Goal: Task Accomplishment & Management: Use online tool/utility

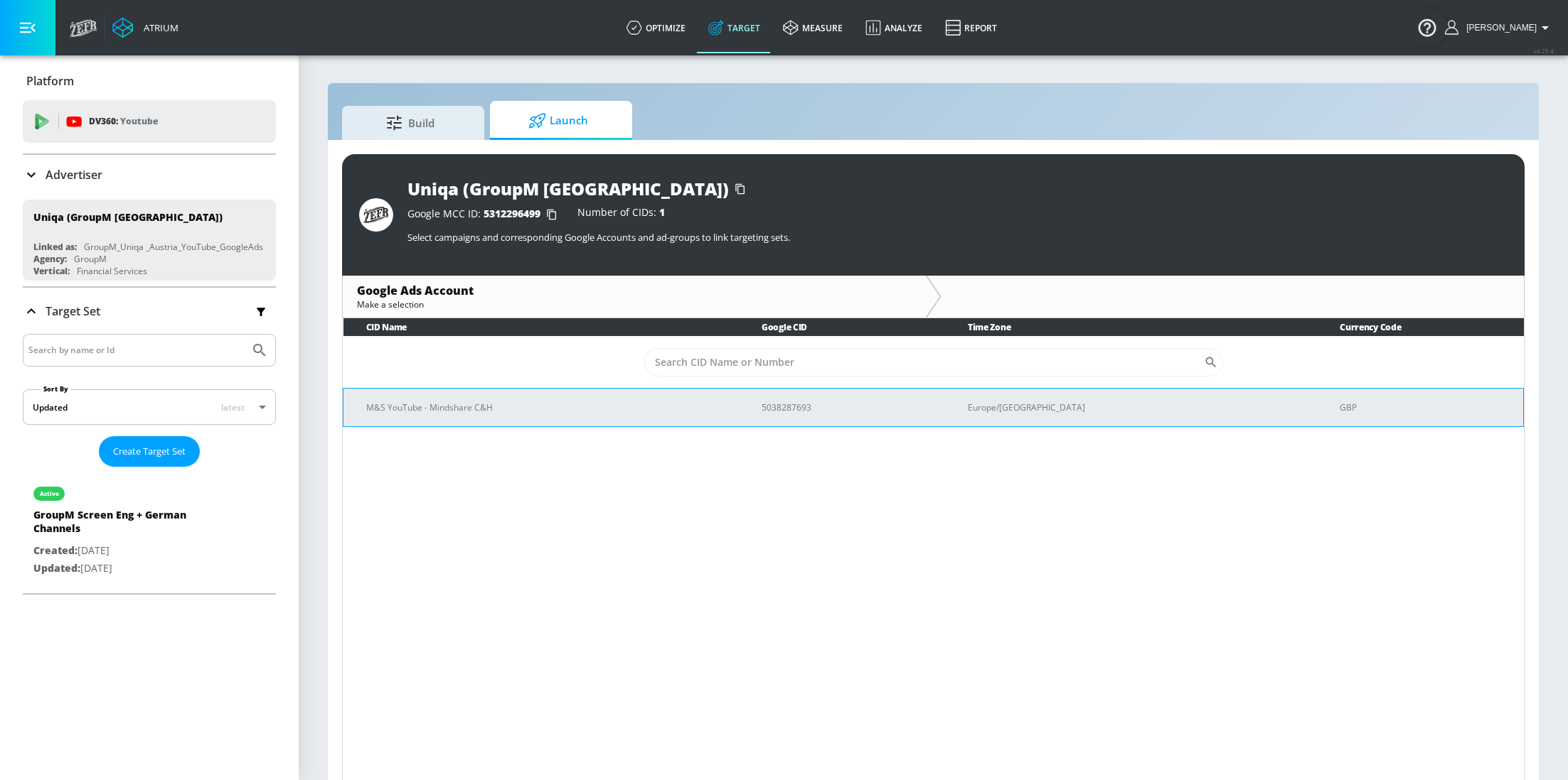
click at [487, 401] on p "M&S YouTube - Mindshare C&H" at bounding box center [547, 407] width 362 height 15
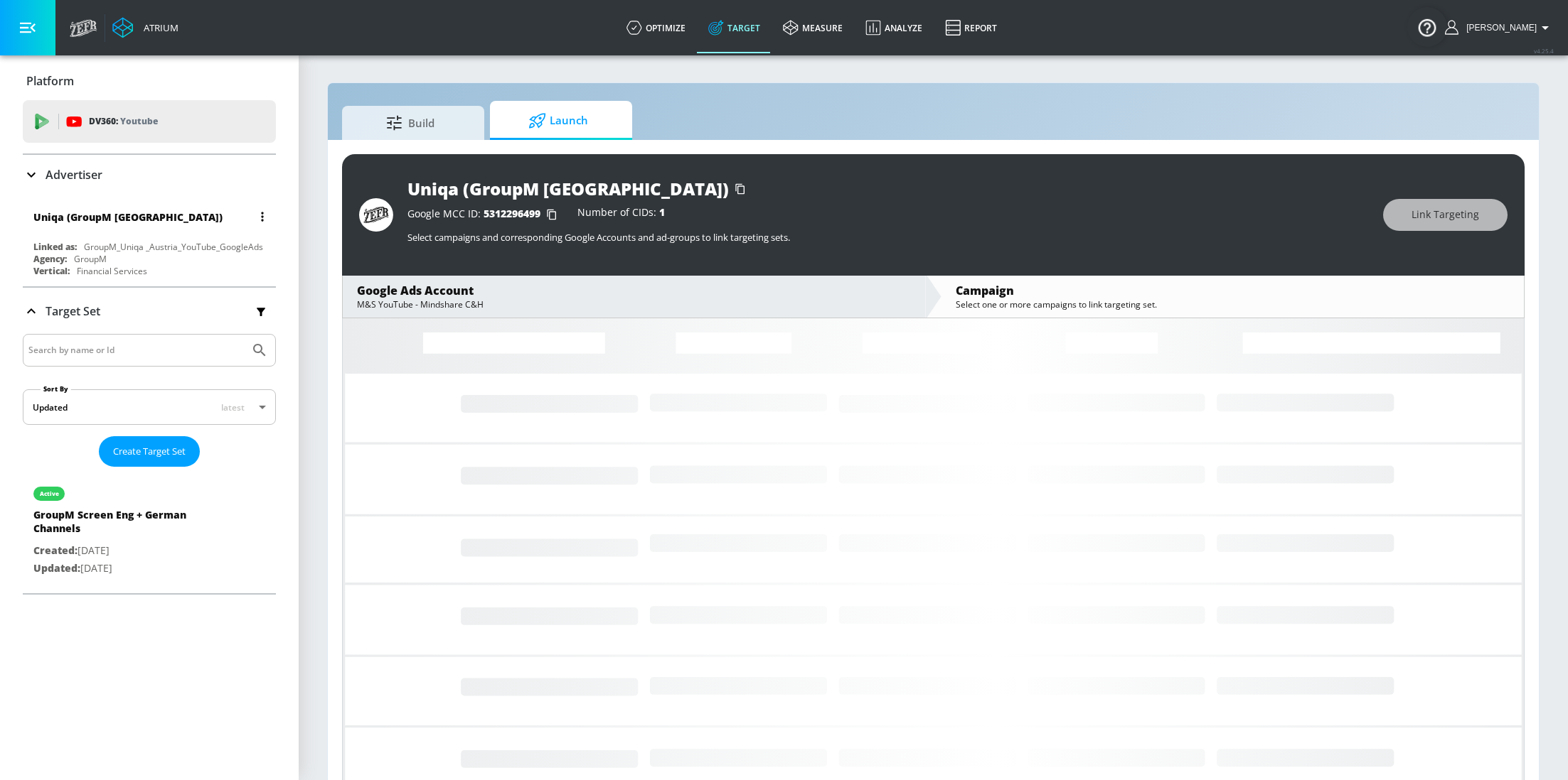
click at [112, 235] on div "Uniqa (GroupM [GEOGRAPHIC_DATA]) Linked as: GroupM_Uniqa _Austria_YouTube_Googl…" at bounding box center [149, 240] width 253 height 81
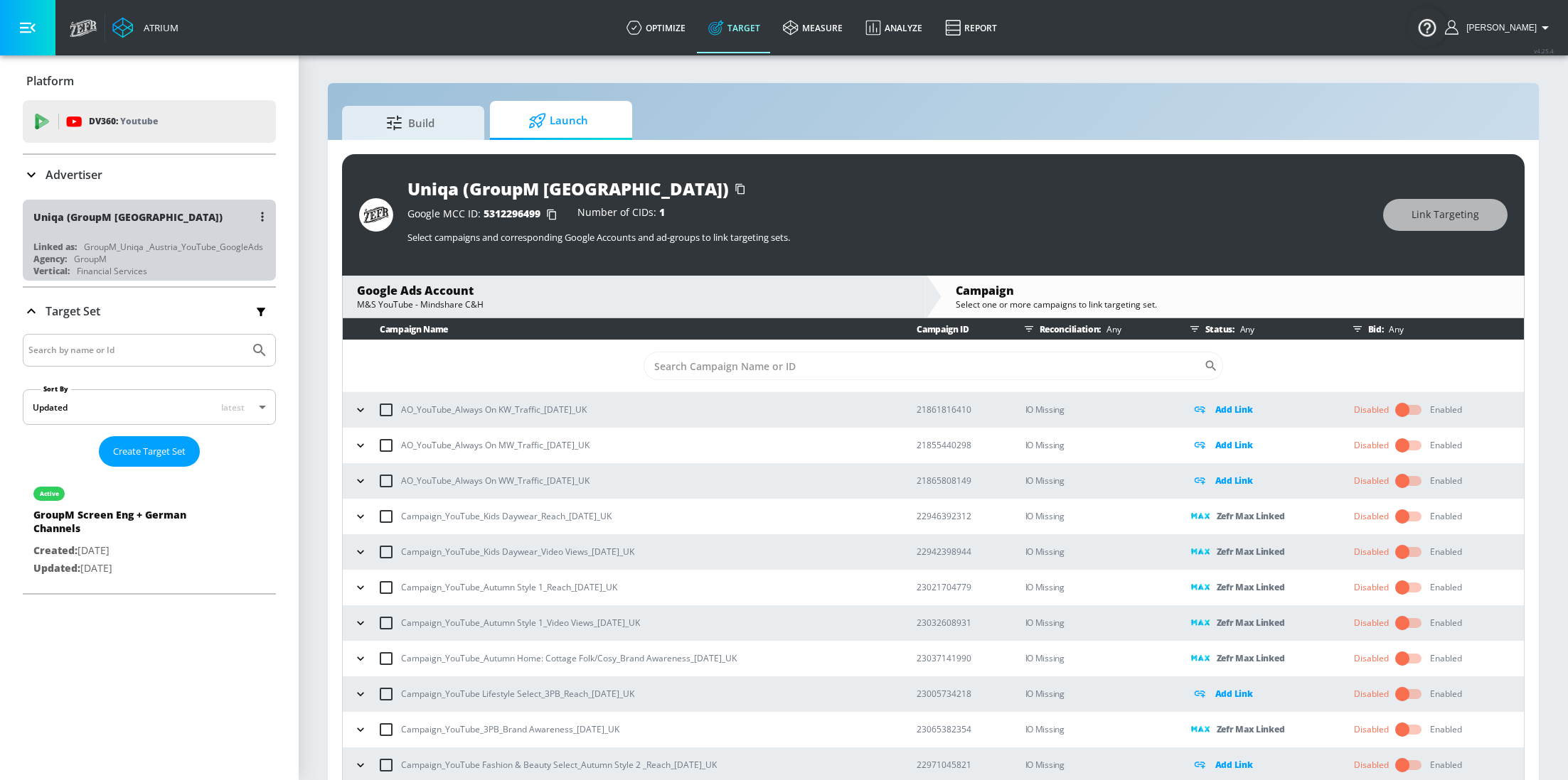
click at [153, 256] on div "Agency: GroupM" at bounding box center [153, 258] width 239 height 12
click at [114, 246] on div "GroupM_Uniqa _Austria_YouTube_GoogleAds" at bounding box center [173, 247] width 179 height 12
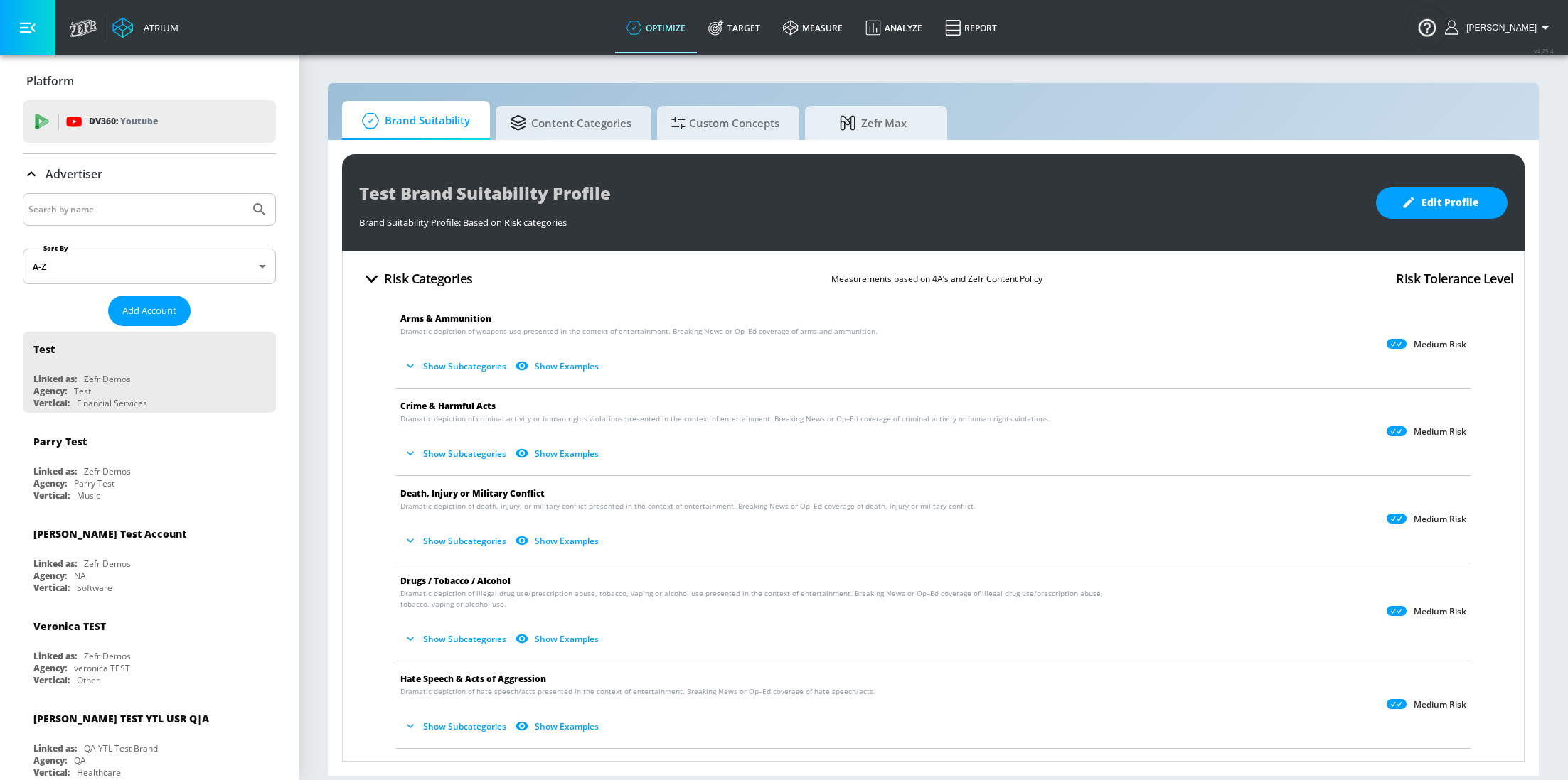
click at [117, 205] on input "Search by name" at bounding box center [136, 210] width 215 height 18
type input "uniqa"
click at [244, 194] on button "Submit Search" at bounding box center [259, 210] width 31 height 31
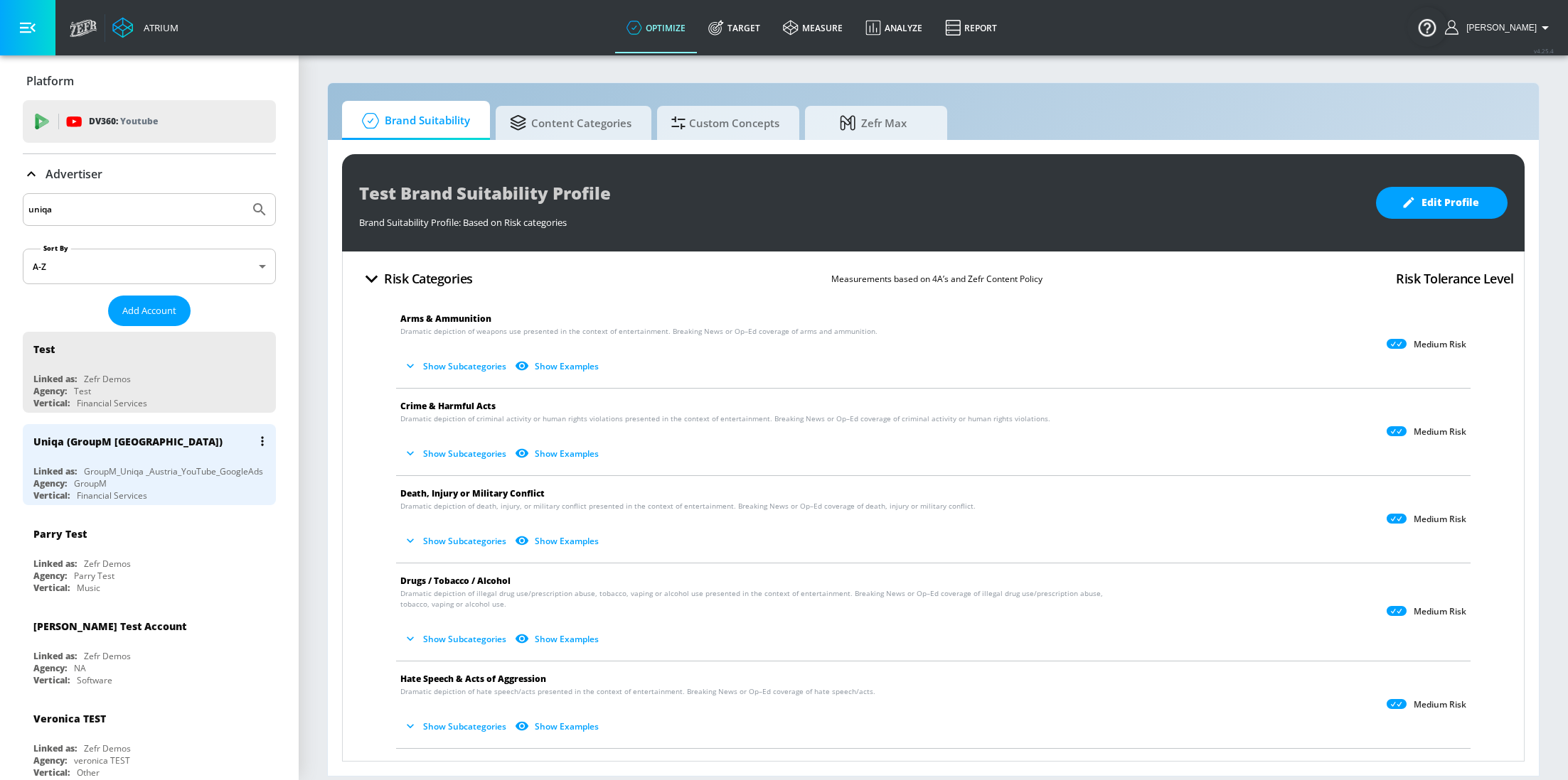
click at [116, 485] on div "Agency: GroupM" at bounding box center [153, 483] width 239 height 12
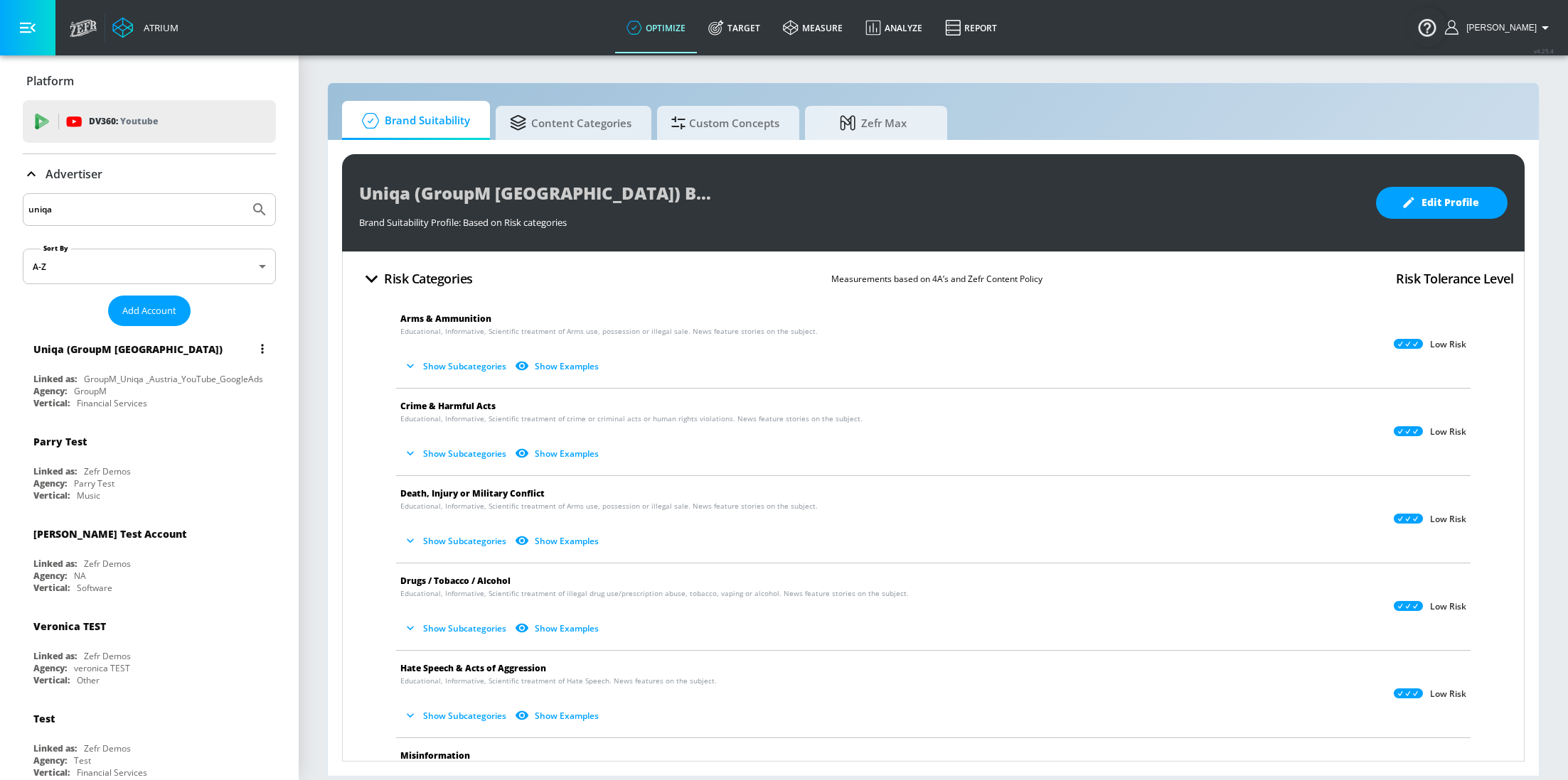
click at [131, 361] on div "Uniqa (GroupM [GEOGRAPHIC_DATA])" at bounding box center [153, 349] width 239 height 34
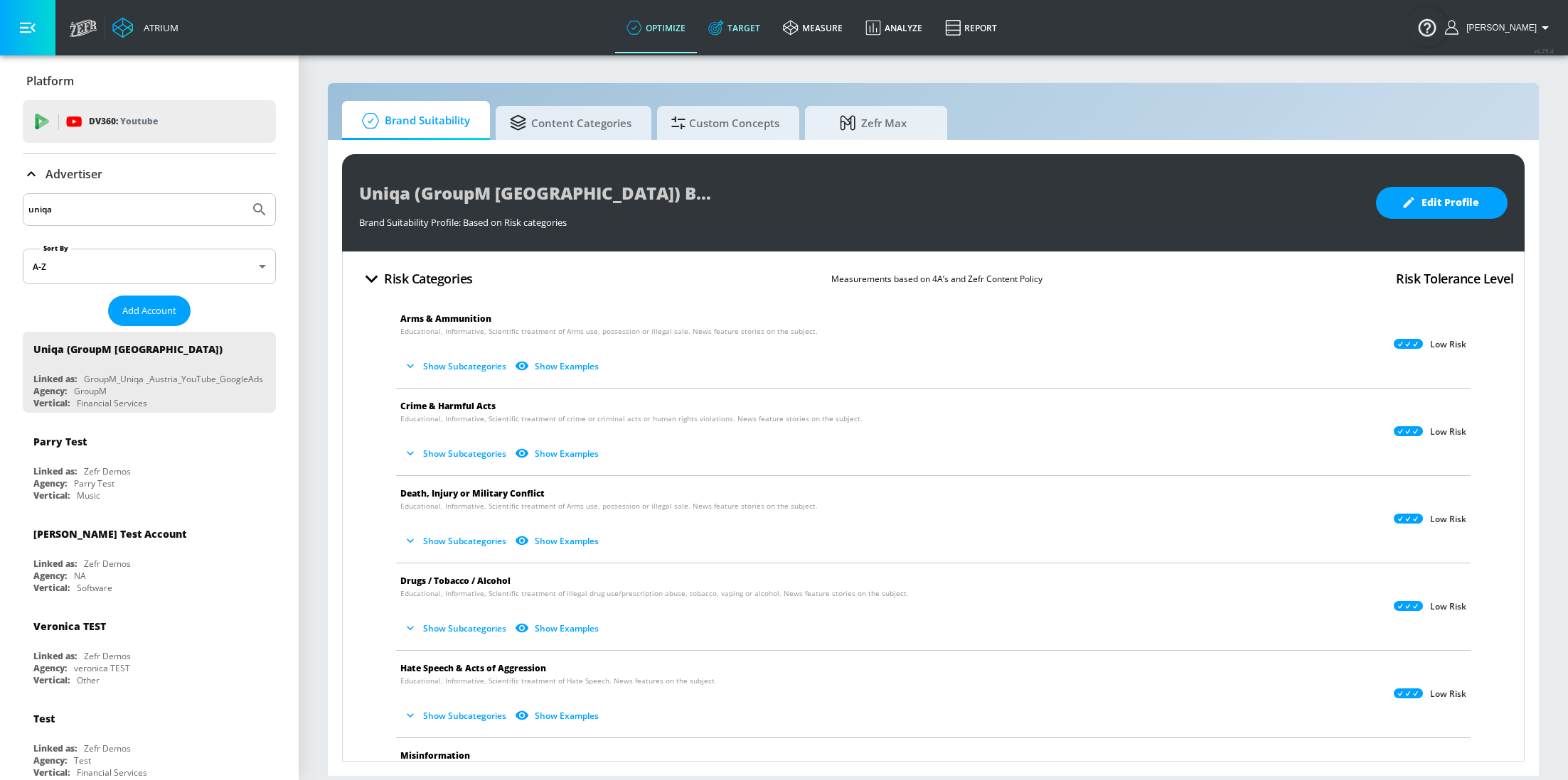
click at [756, 29] on link "Target" at bounding box center [733, 28] width 75 height 52
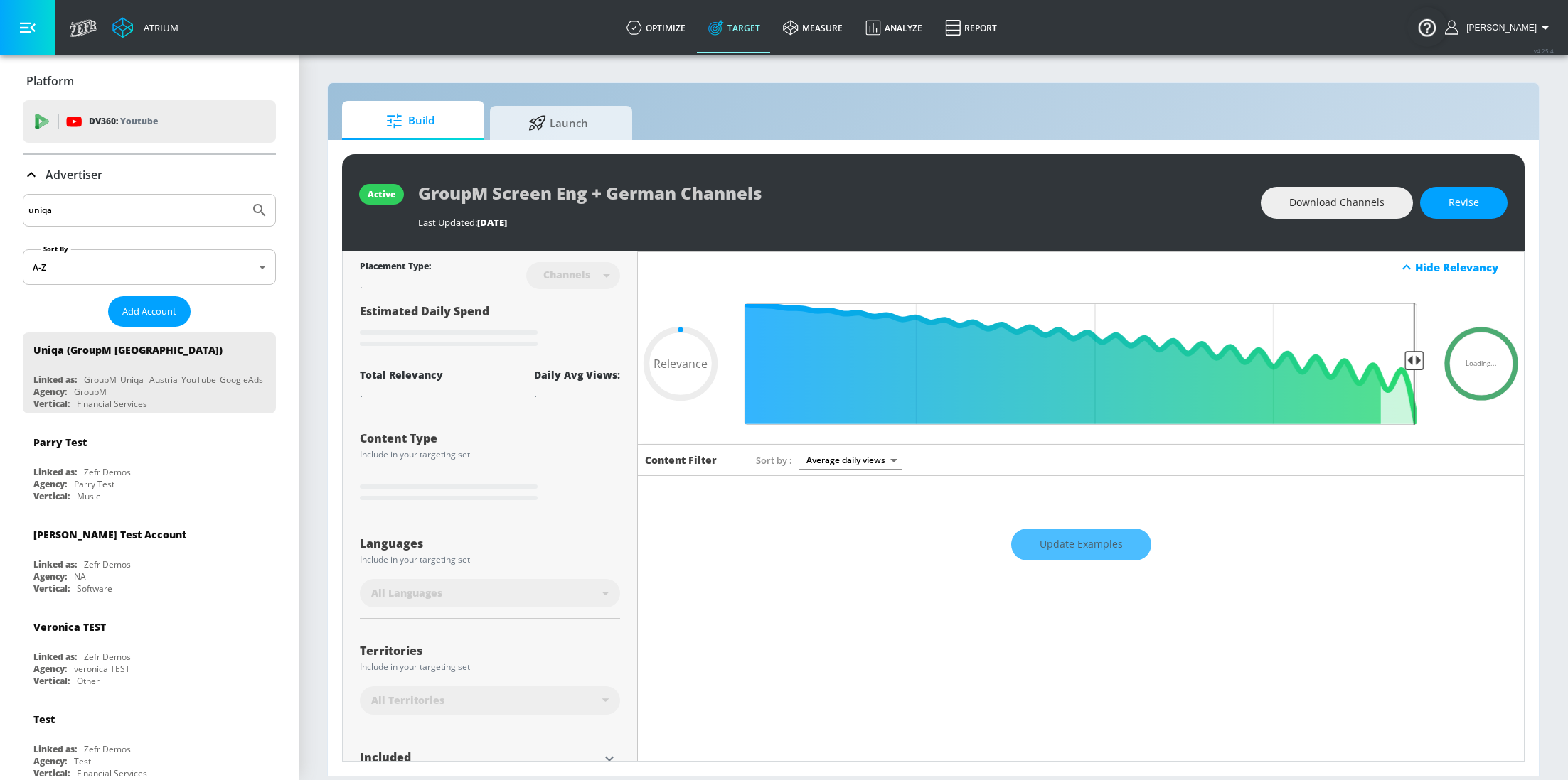
type input "0.05"
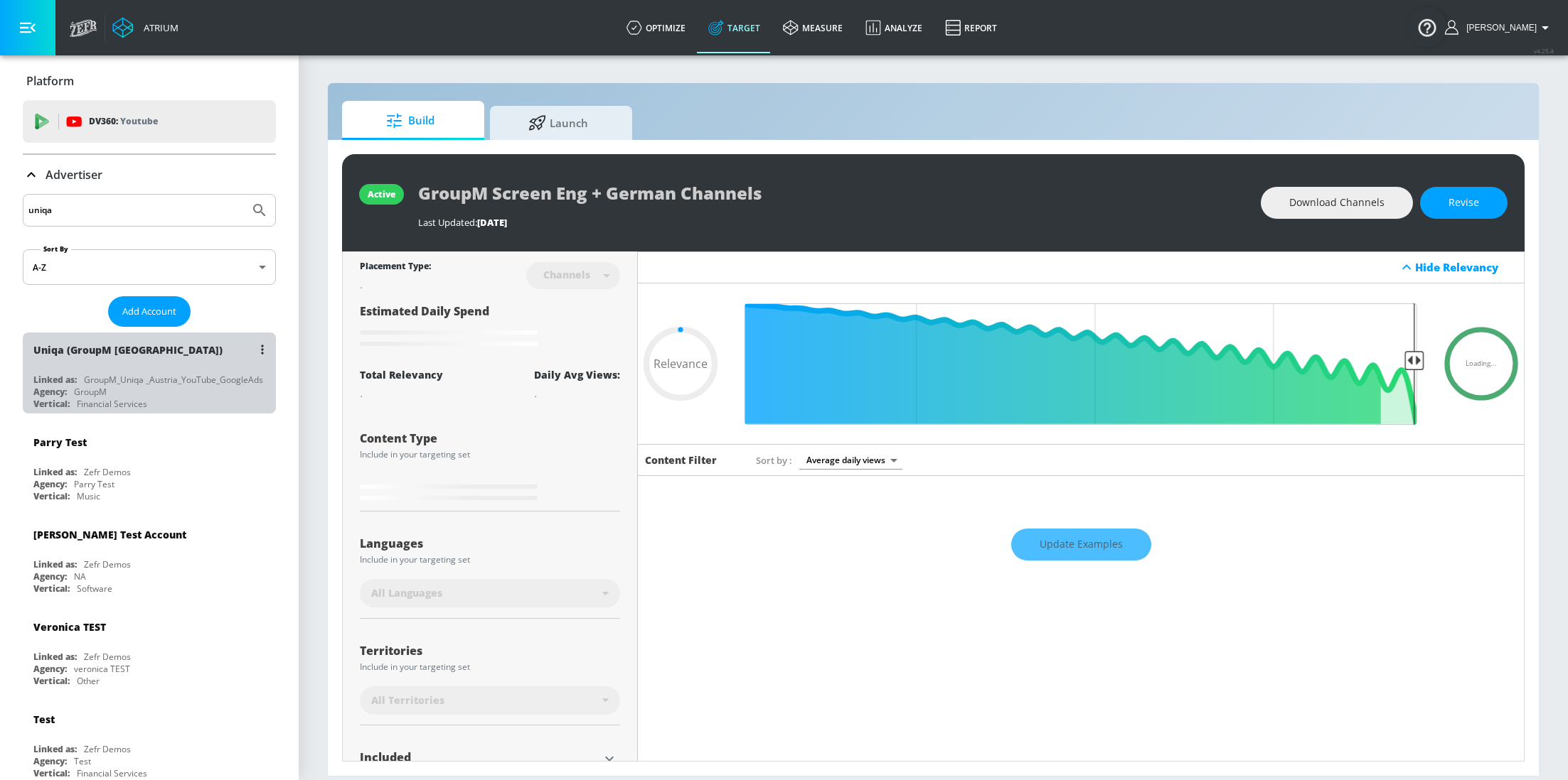
click at [108, 379] on div "GroupM_Uniqa _Austria_YouTube_GoogleAds" at bounding box center [173, 379] width 179 height 12
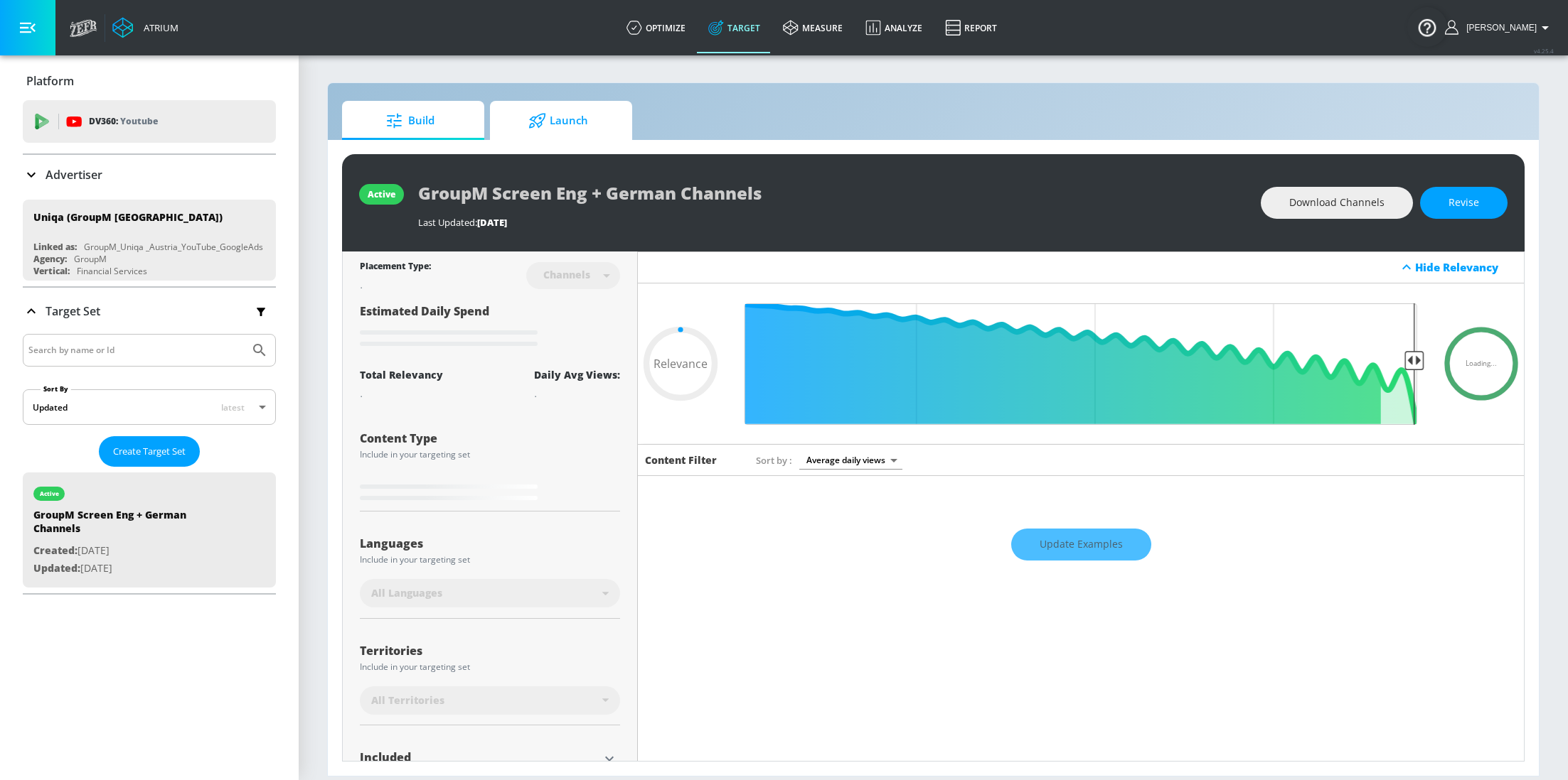
click at [574, 133] on span "Launch" at bounding box center [558, 120] width 108 height 34
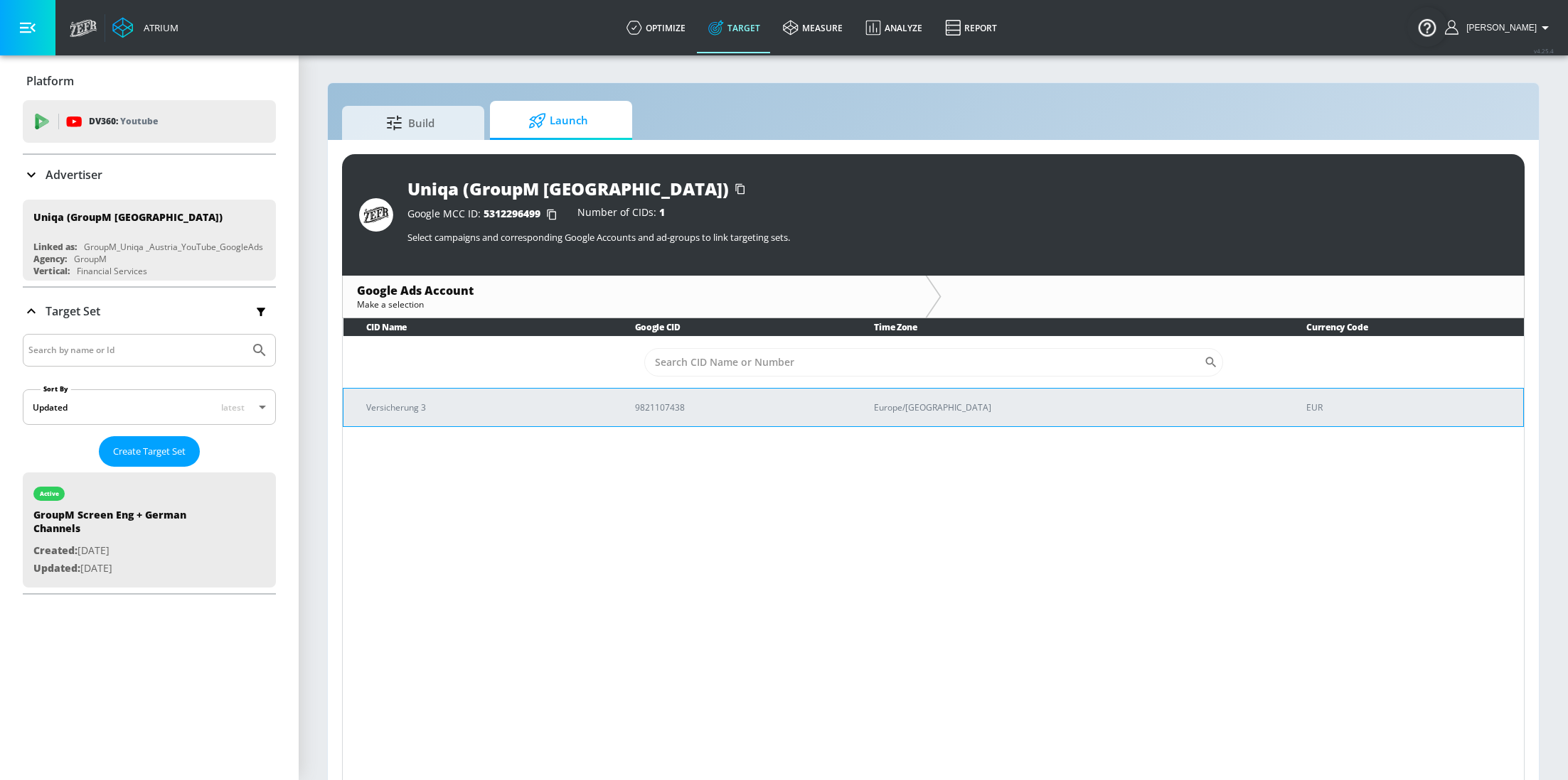
click at [590, 418] on td "Versicherung 3" at bounding box center [478, 407] width 269 height 39
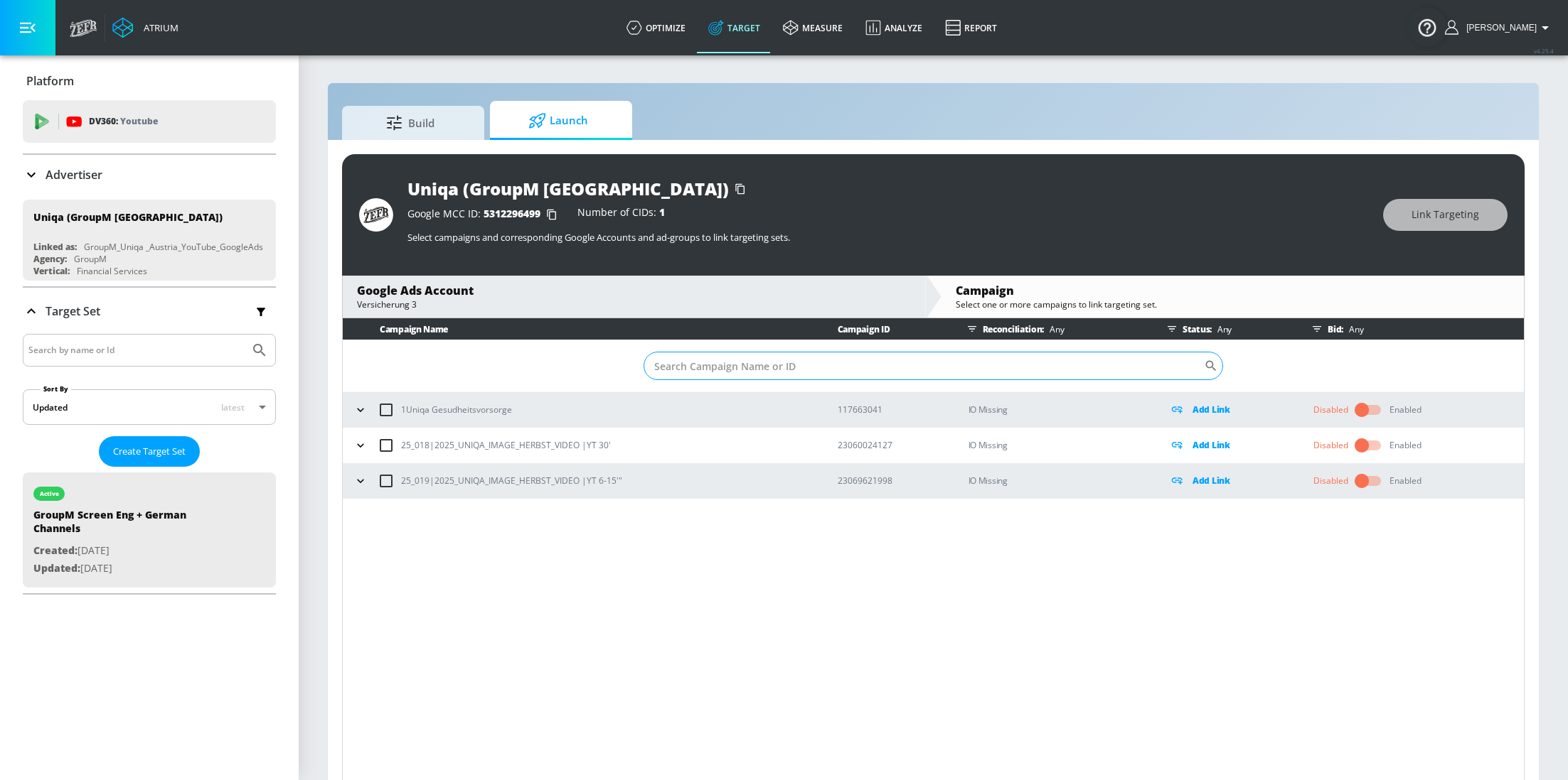
click at [732, 379] on input "Sort By" at bounding box center [923, 365] width 560 height 29
paste input "23060024127"
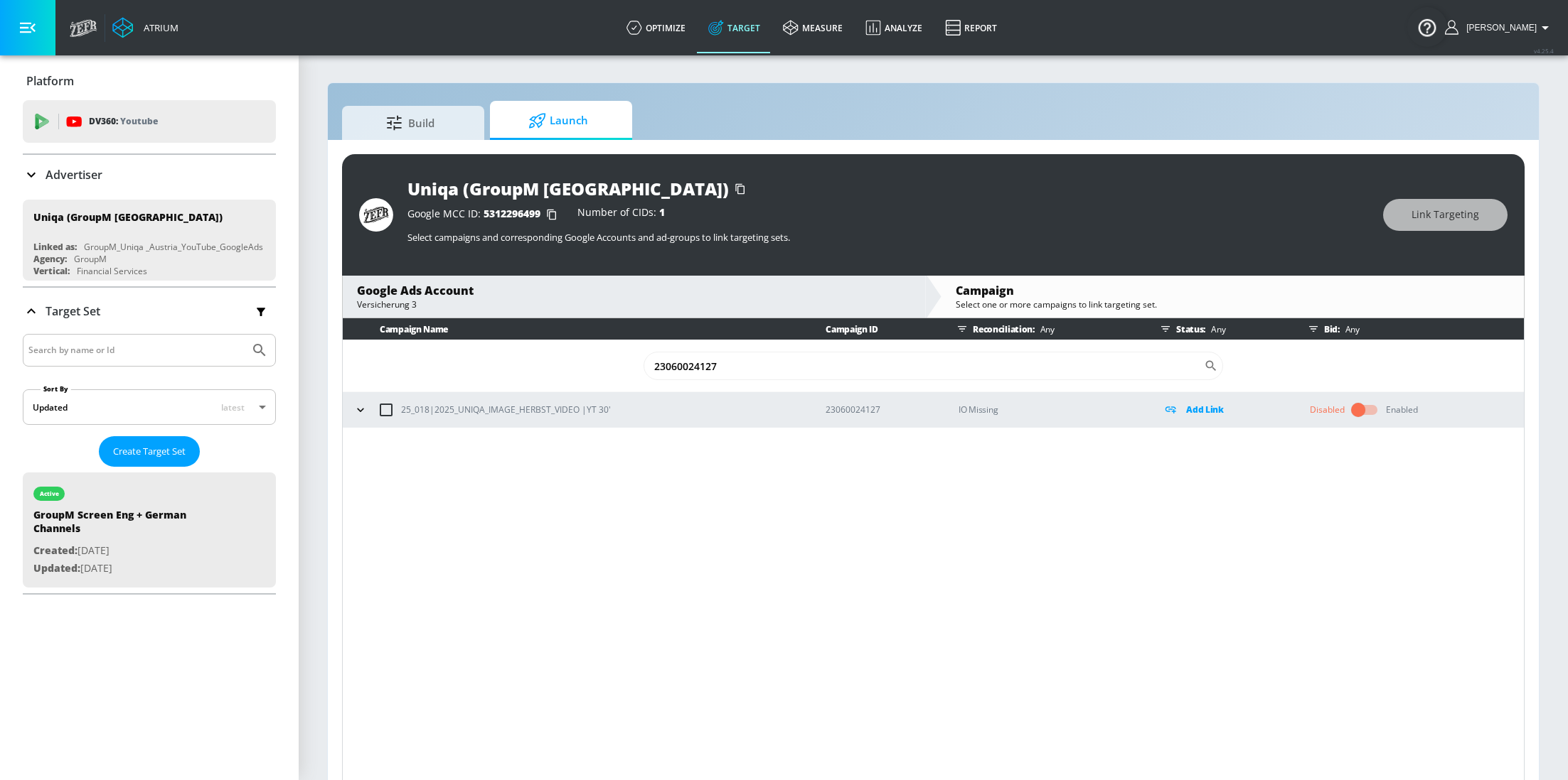
type input "23060024127"
click at [355, 411] on icon "button" at bounding box center [360, 409] width 14 height 14
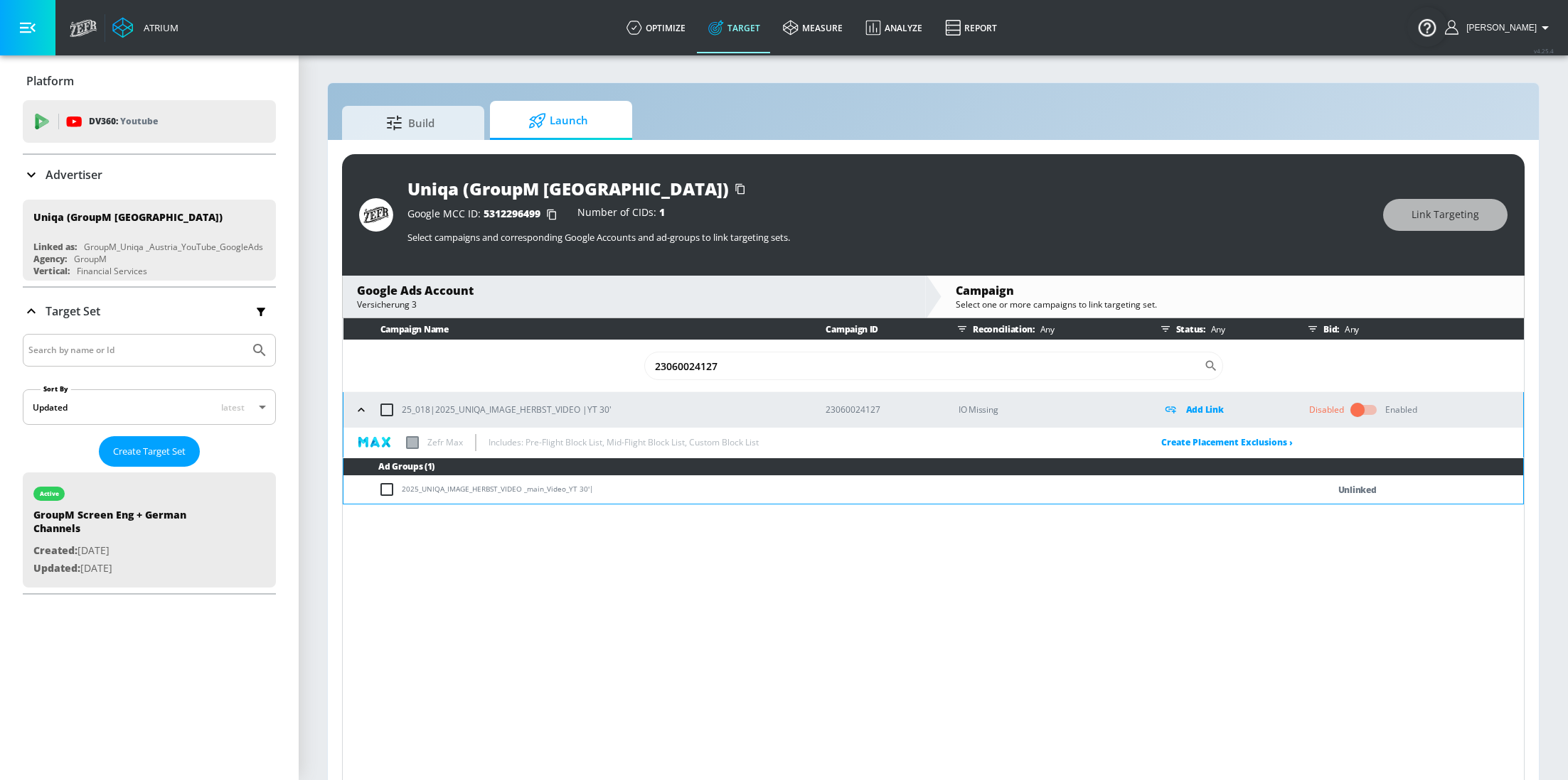
click at [387, 489] on input "checkbox" at bounding box center [389, 489] width 23 height 17
checkbox input "true"
click at [1409, 224] on button "Link Targeting" at bounding box center [1445, 214] width 124 height 32
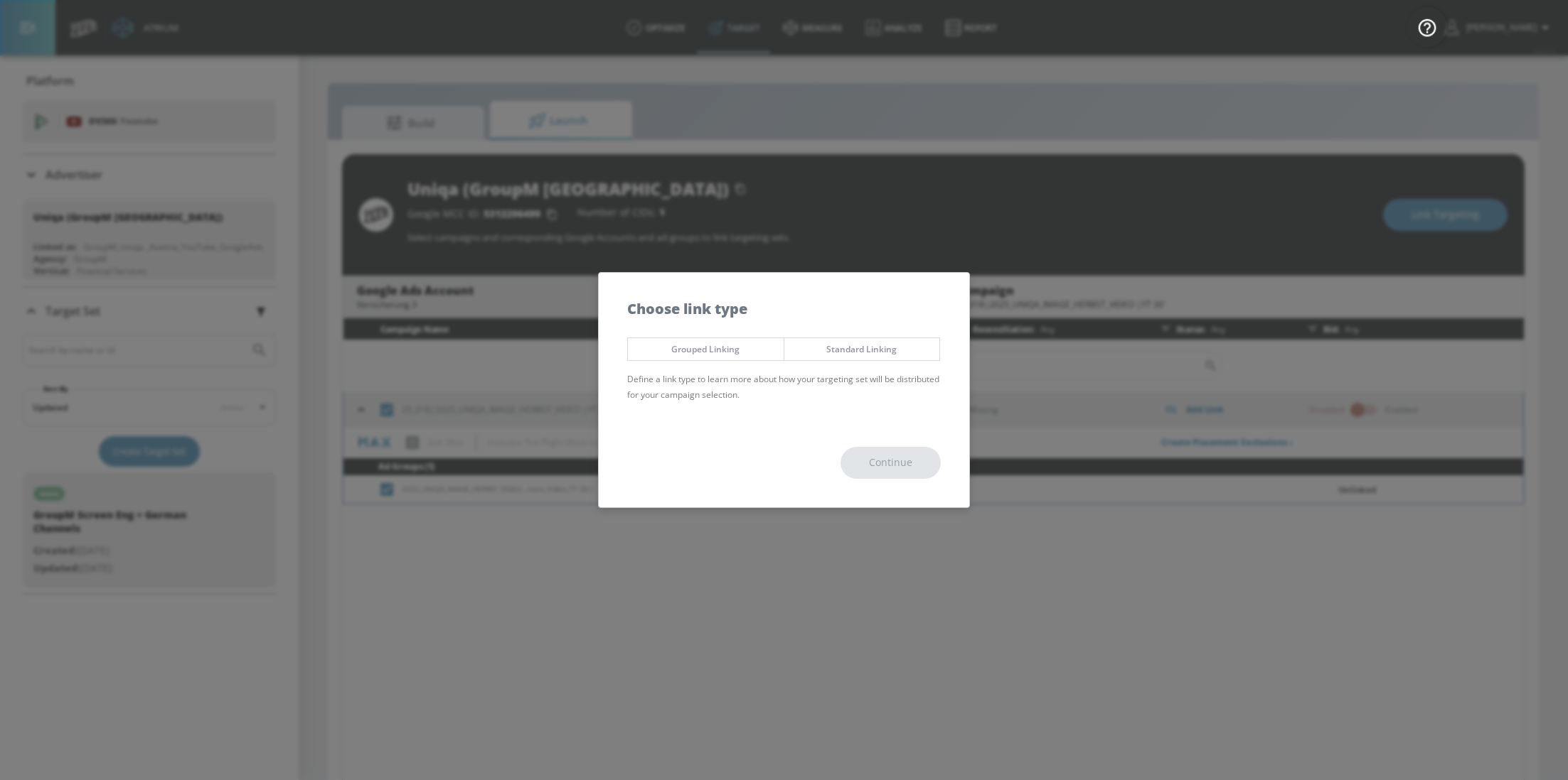
click at [849, 353] on span "Standard Linking" at bounding box center [862, 350] width 134 height 15
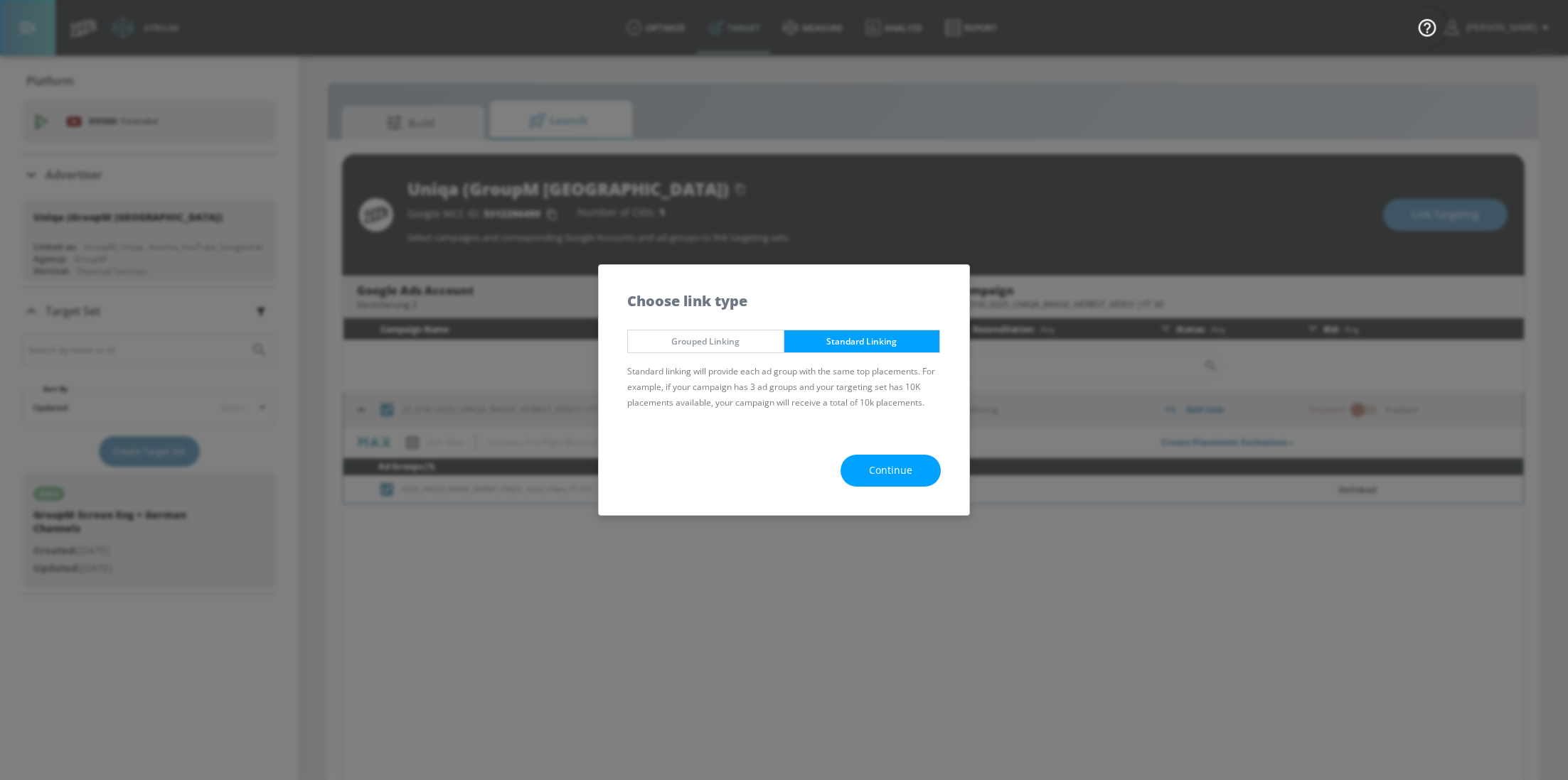
click at [897, 464] on span "Continue" at bounding box center [890, 470] width 43 height 17
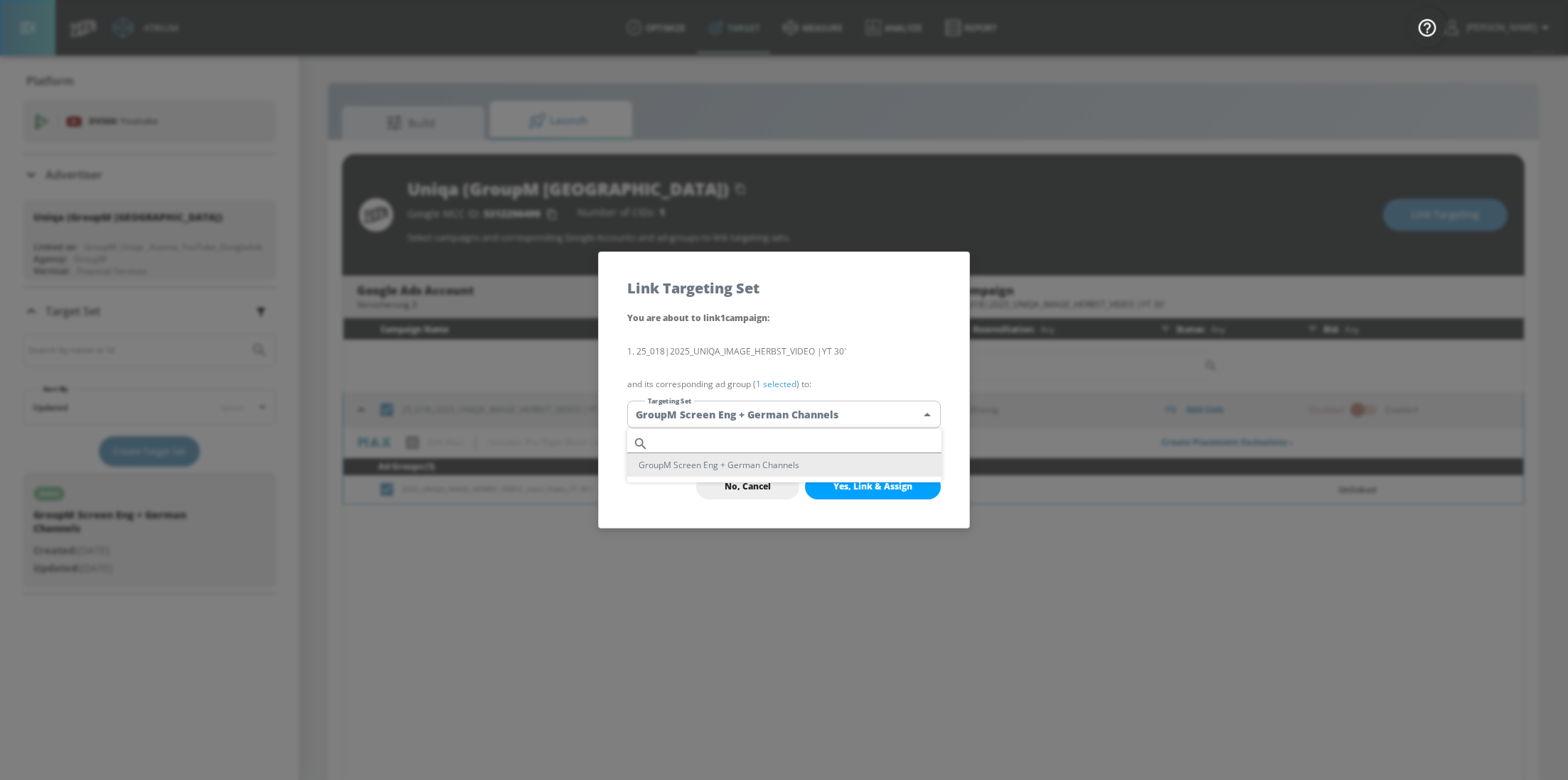
click at [882, 418] on body "Atrium optimize Target measure Analyze Report optimize Target measure Analyze R…" at bounding box center [784, 400] width 1568 height 801
click at [817, 466] on li "GroupM Screen Eng + German Channels" at bounding box center [784, 465] width 315 height 23
click at [881, 486] on span "Yes, Link & Assign" at bounding box center [873, 487] width 79 height 11
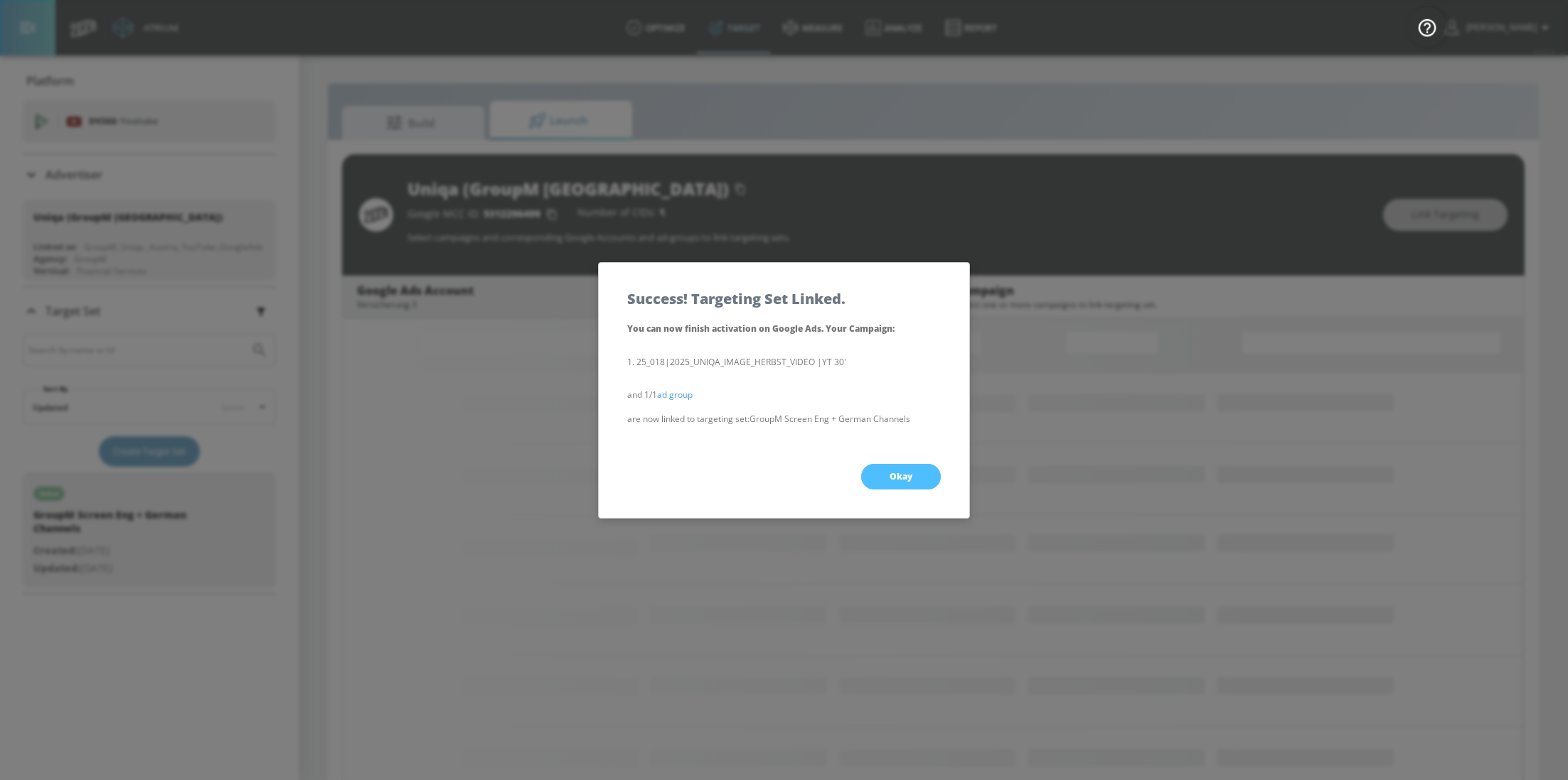
click at [899, 473] on span "Okay" at bounding box center [901, 476] width 23 height 11
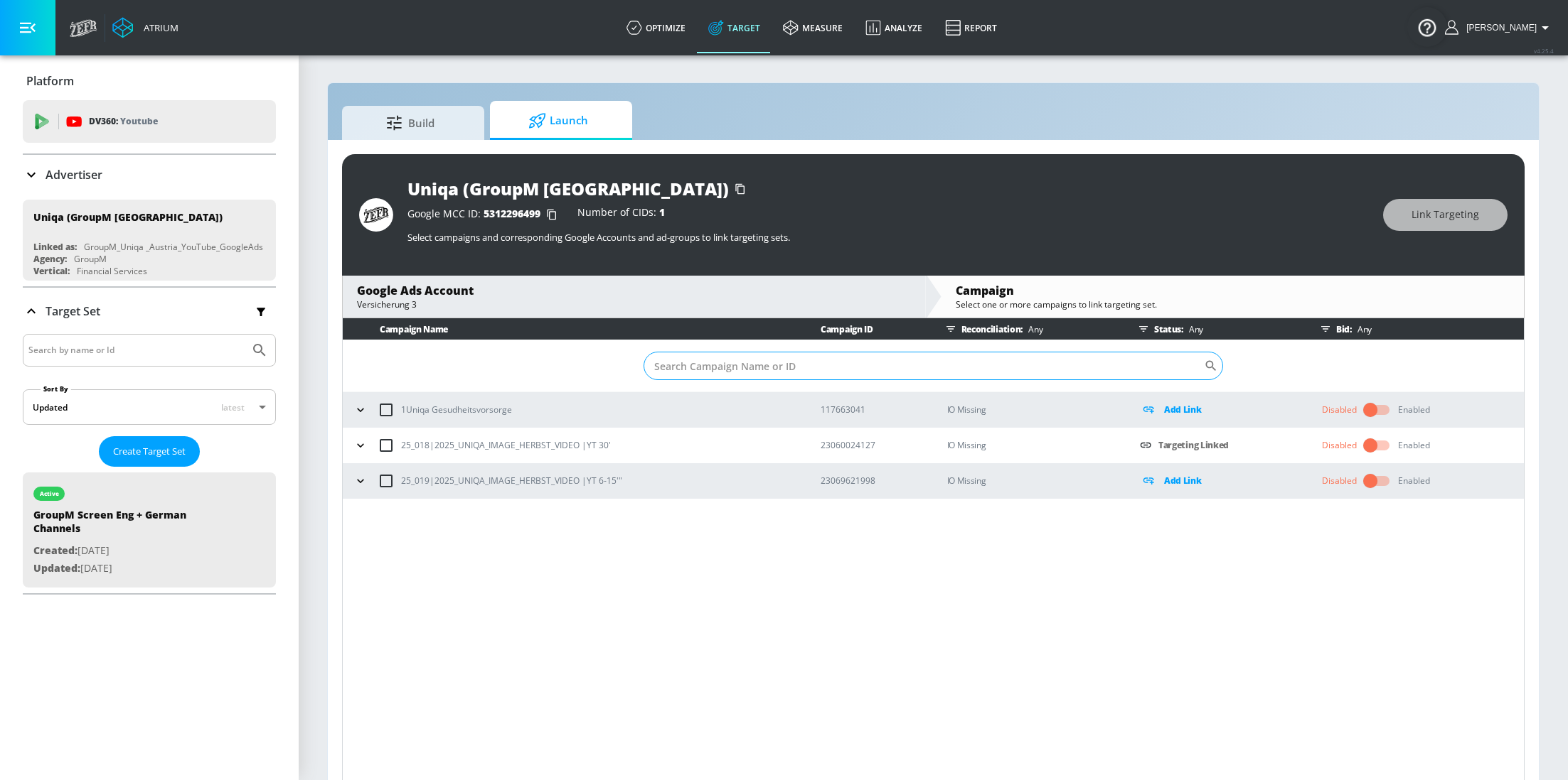
click at [744, 363] on input "Sort By" at bounding box center [923, 365] width 560 height 29
paste input "23069621998"
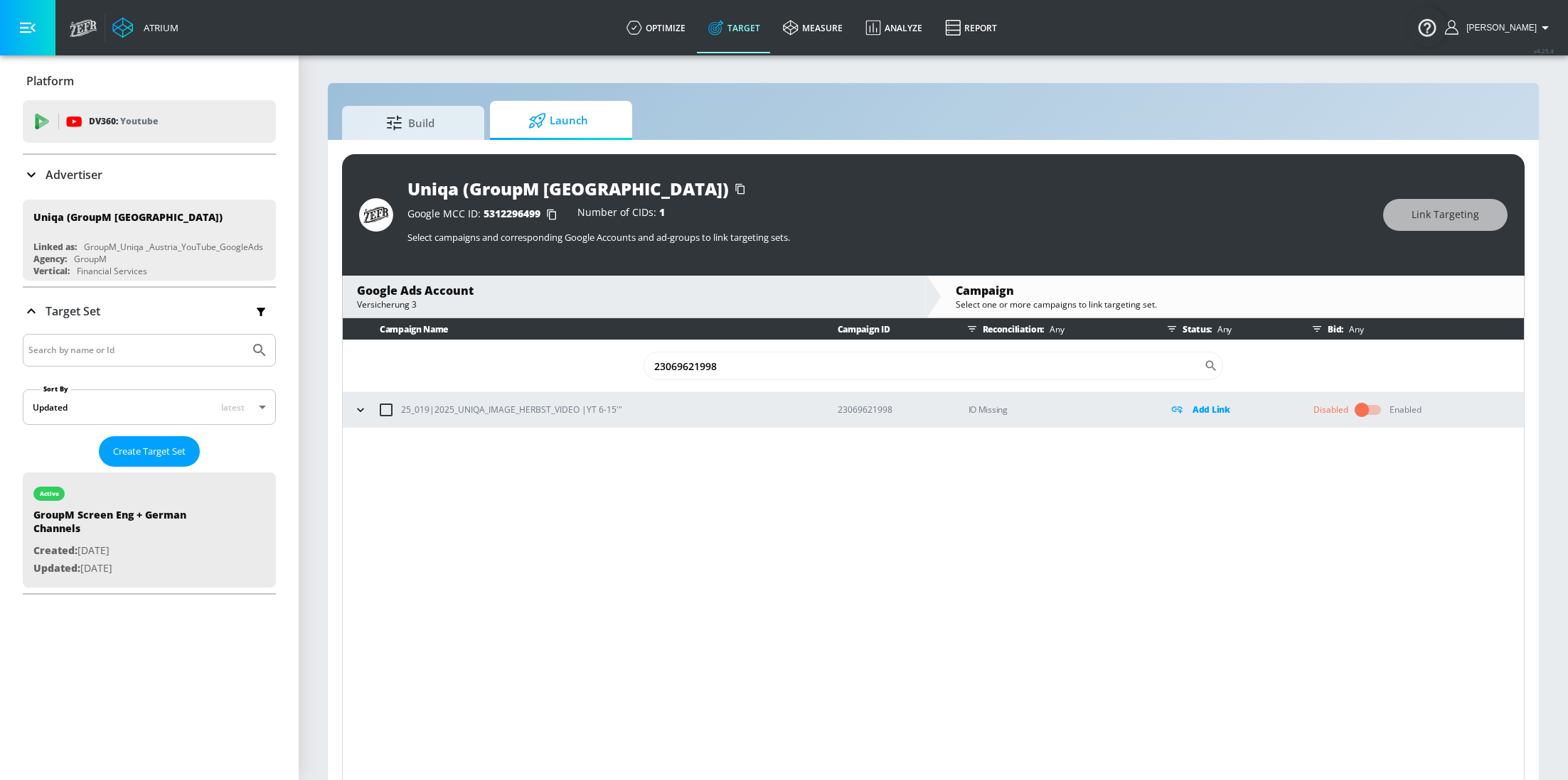
type input "23069621998"
click at [354, 414] on icon "button" at bounding box center [360, 409] width 14 height 14
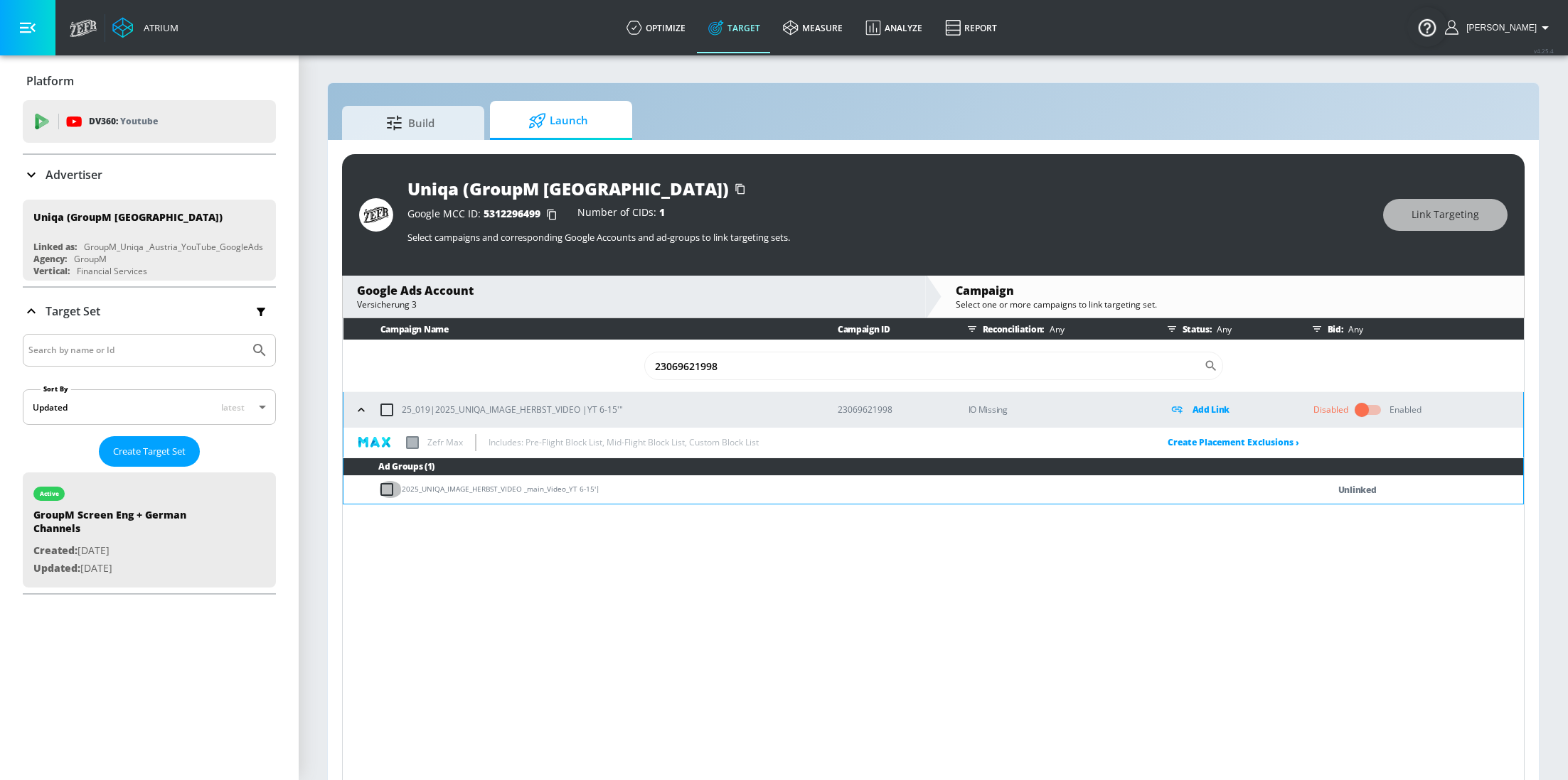
click at [386, 486] on input "checkbox" at bounding box center [389, 489] width 23 height 17
checkbox input "true"
click at [1459, 220] on span "Link Targeting" at bounding box center [1445, 214] width 67 height 17
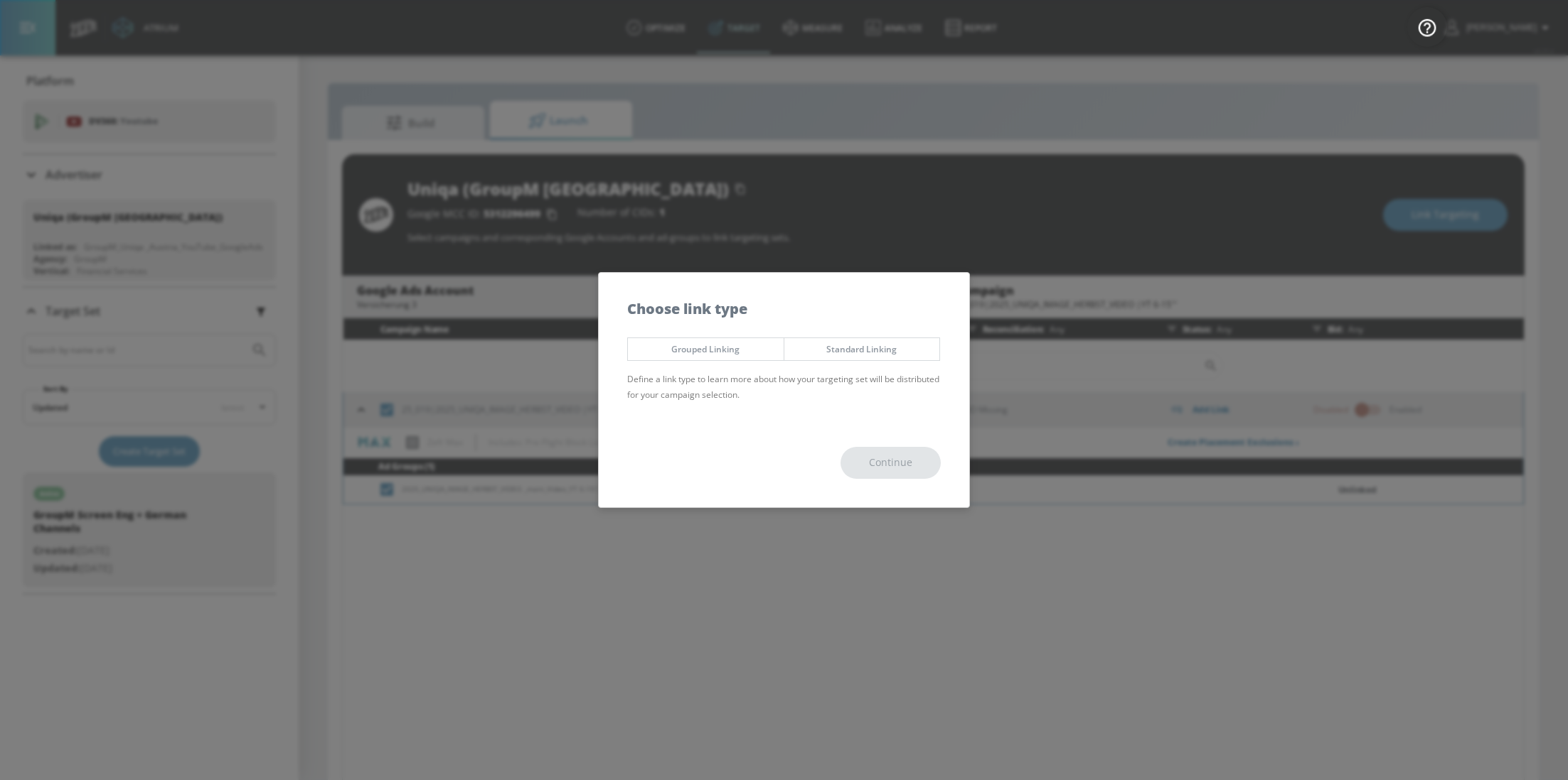
click at [874, 349] on span "Standard Linking" at bounding box center [862, 350] width 134 height 15
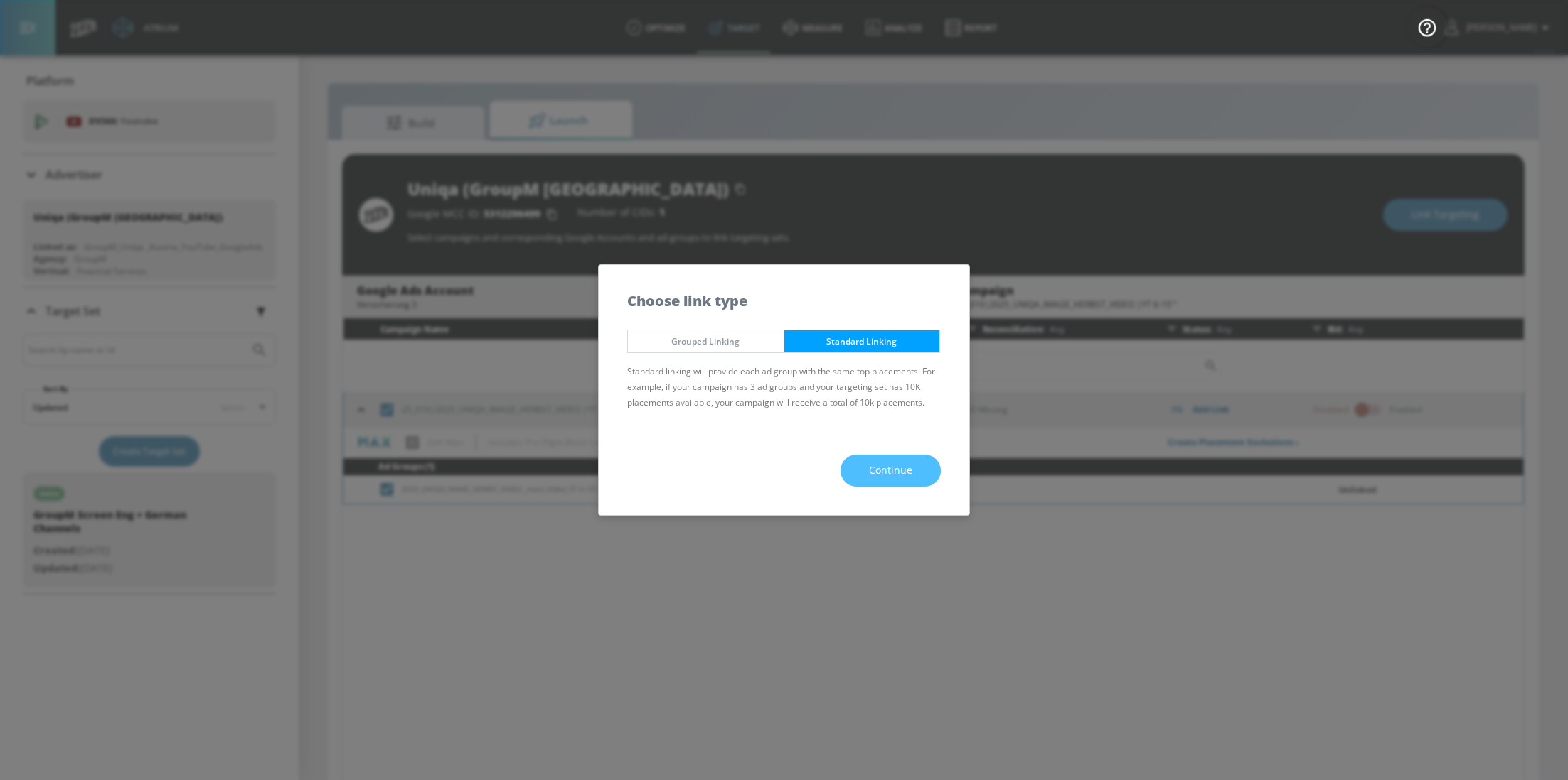
click at [891, 461] on button "Continue" at bounding box center [890, 470] width 100 height 32
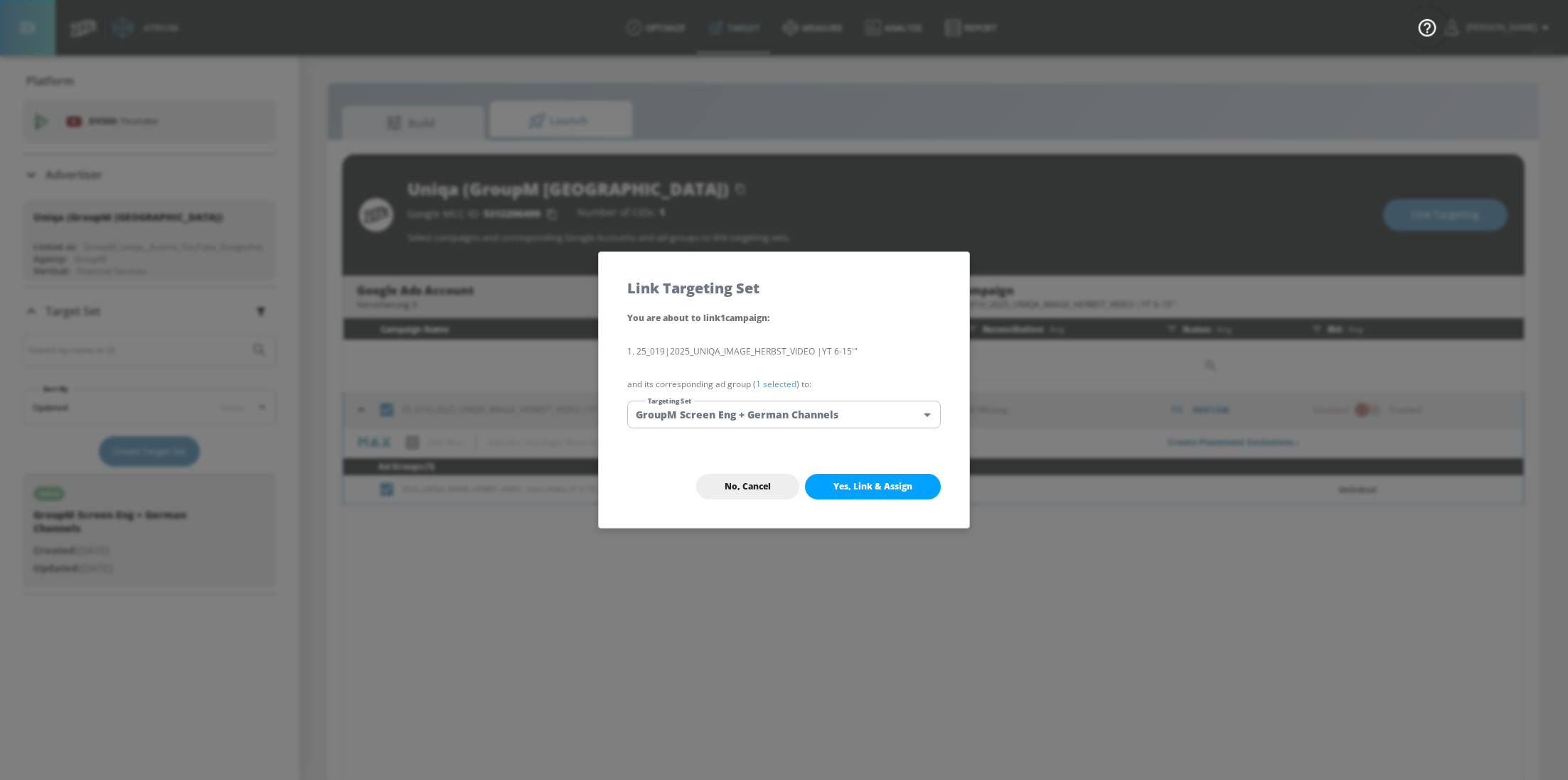
click at [896, 497] on button "Yes, Link & Assign" at bounding box center [873, 487] width 136 height 26
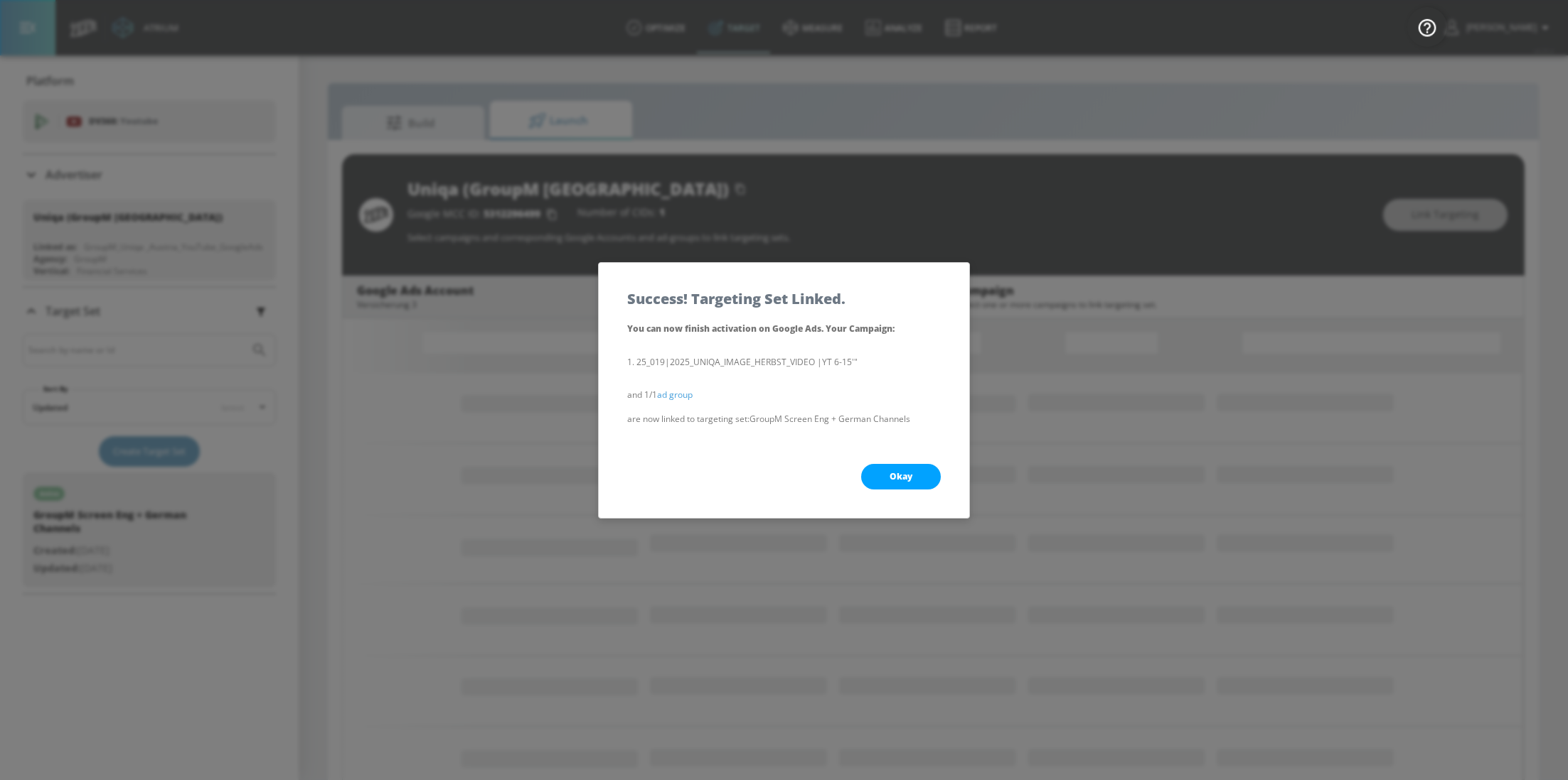
click at [901, 468] on button "Okay" at bounding box center [901, 477] width 80 height 26
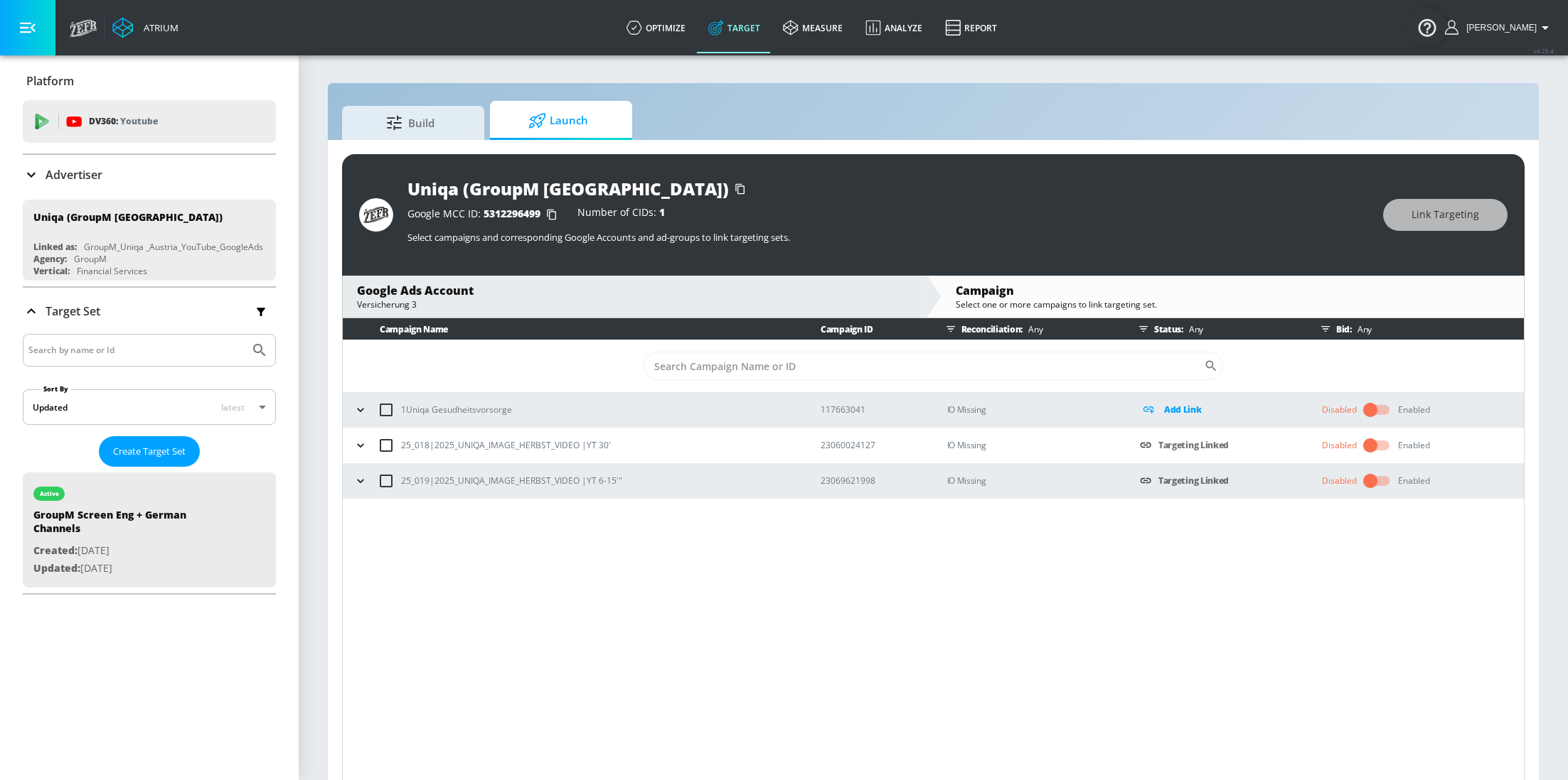
click at [64, 178] on p "Advertiser" at bounding box center [74, 175] width 57 height 16
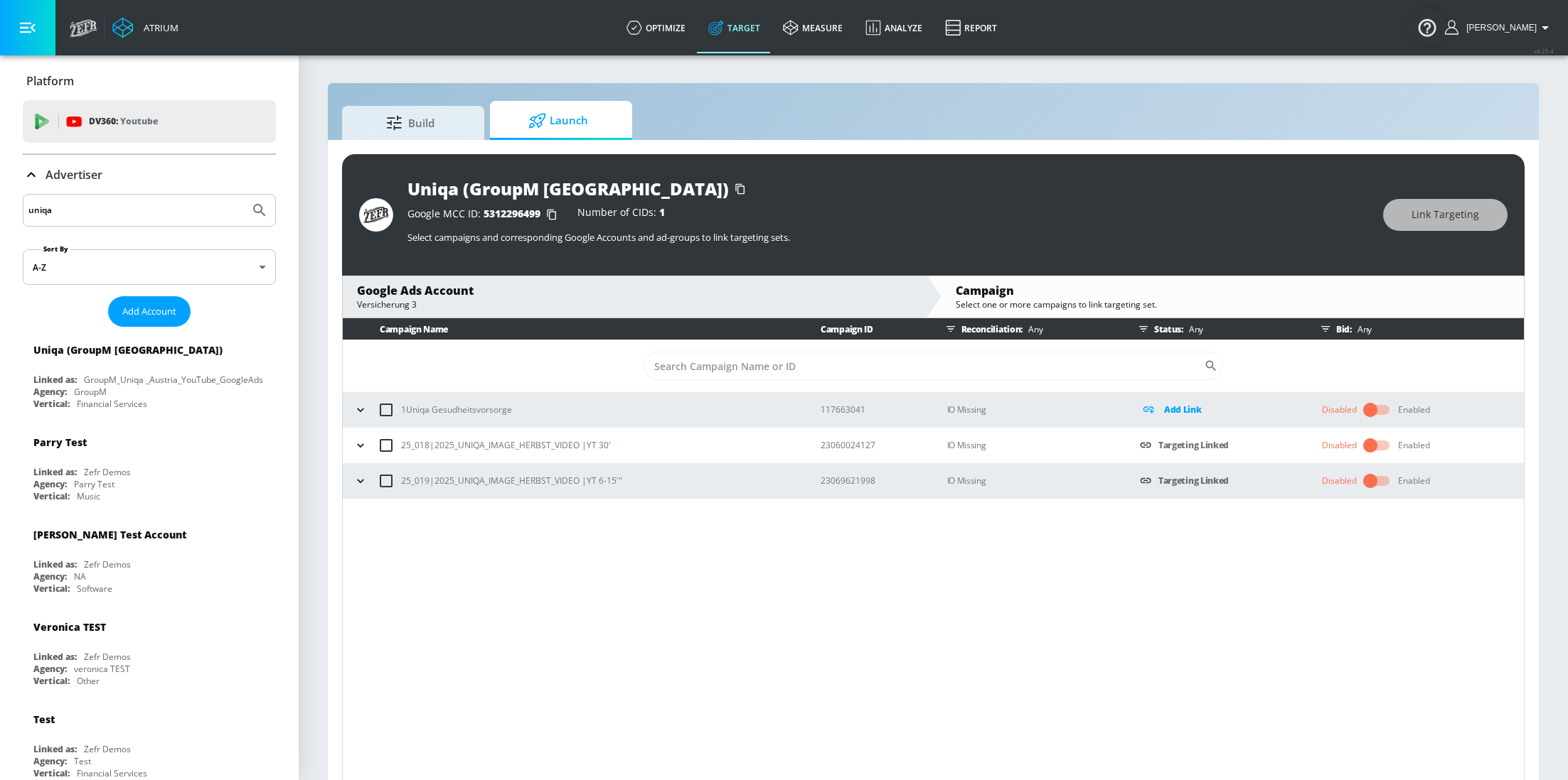
click at [105, 208] on input "uniqa" at bounding box center [136, 211] width 215 height 18
type input "ralph"
click at [244, 195] on button "Submit Search" at bounding box center [259, 211] width 31 height 31
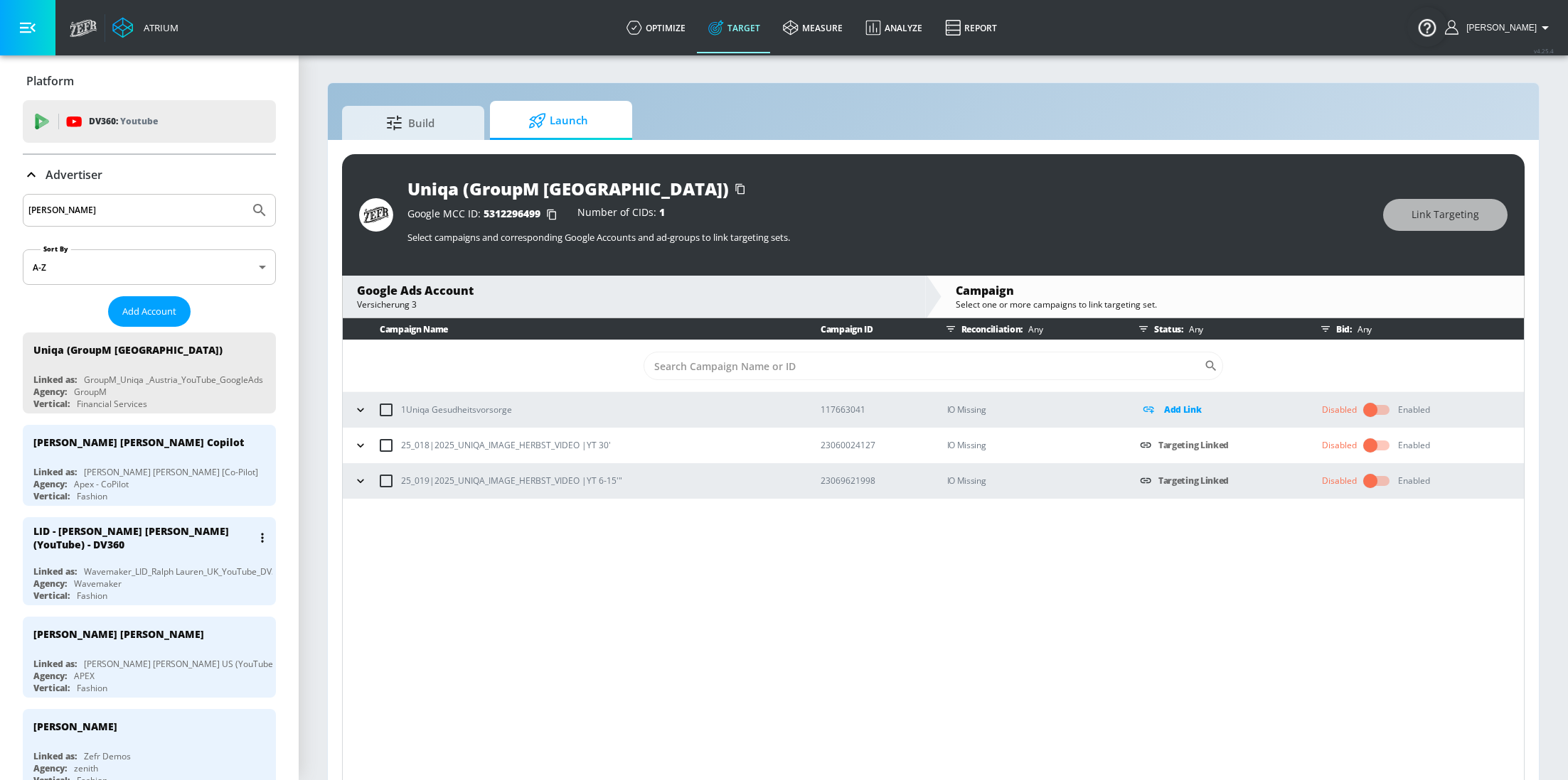
click at [157, 550] on div "LID - Ralph Lauren (YouTube) - DV360 Linked as: Wavemaker_LID_Ralph Lauren_UK_Y…" at bounding box center [149, 561] width 253 height 88
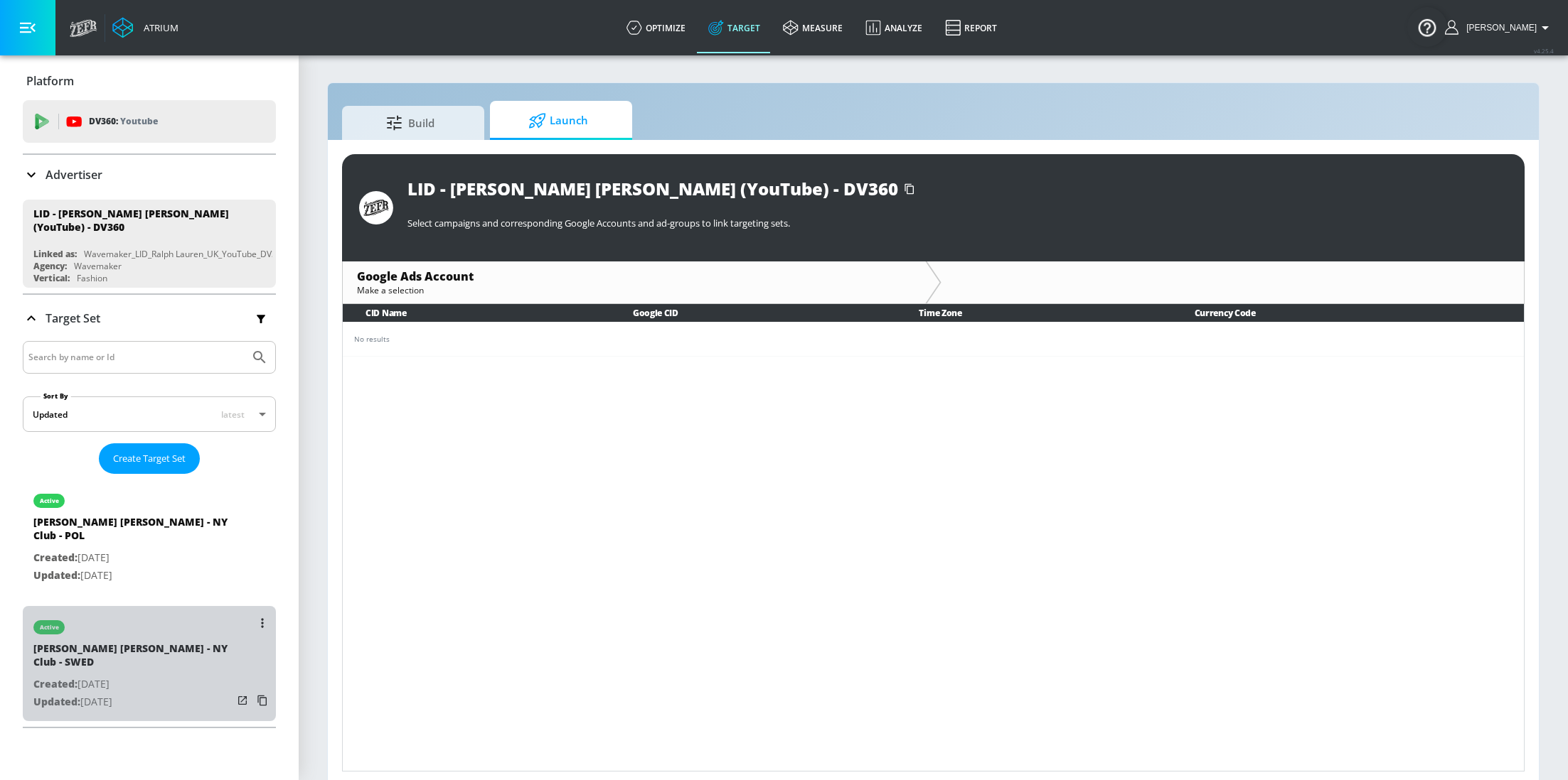
click at [118, 676] on p "Created: Aug. 01, 2025" at bounding box center [133, 684] width 199 height 17
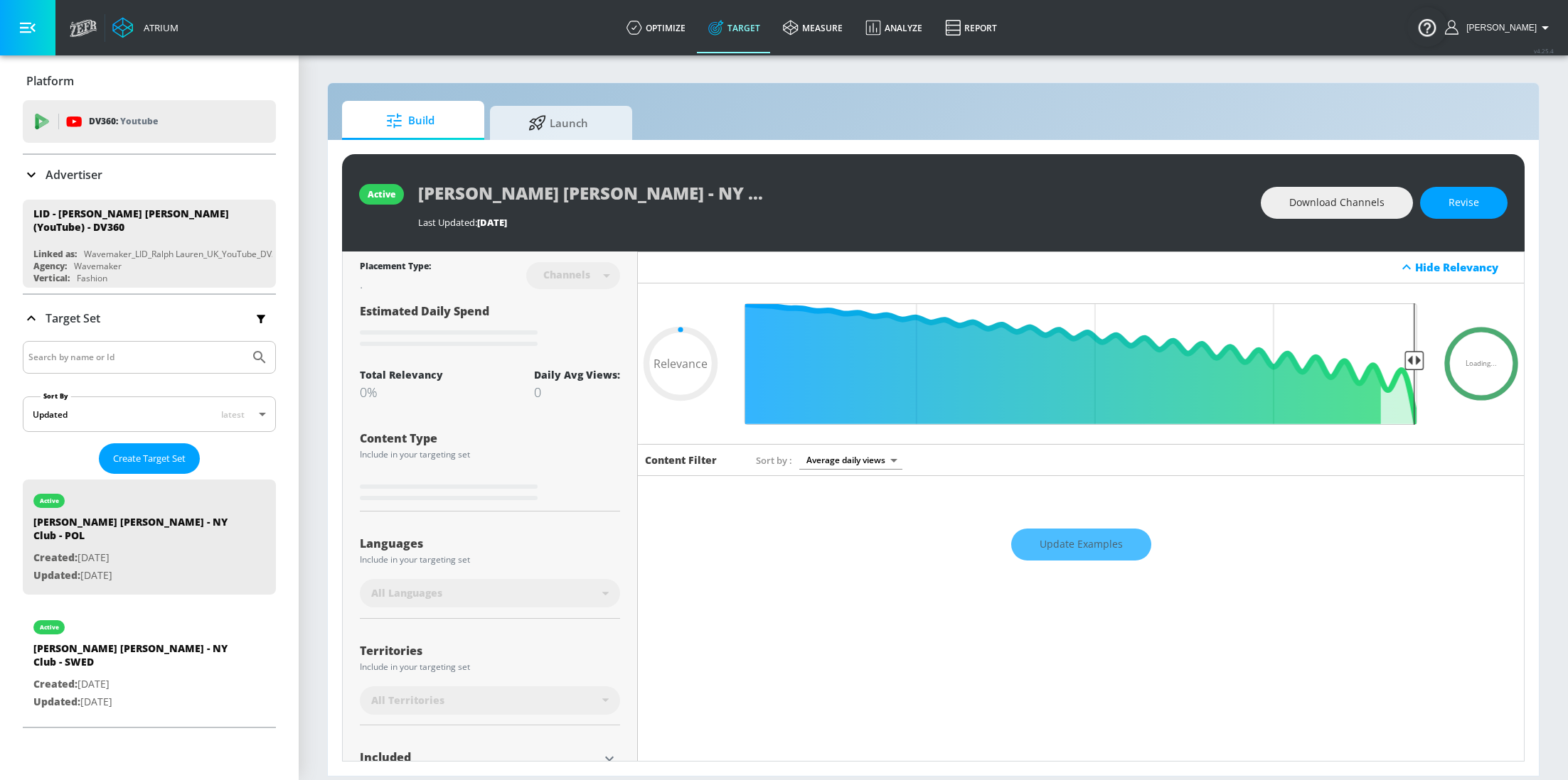
type input "0.05"
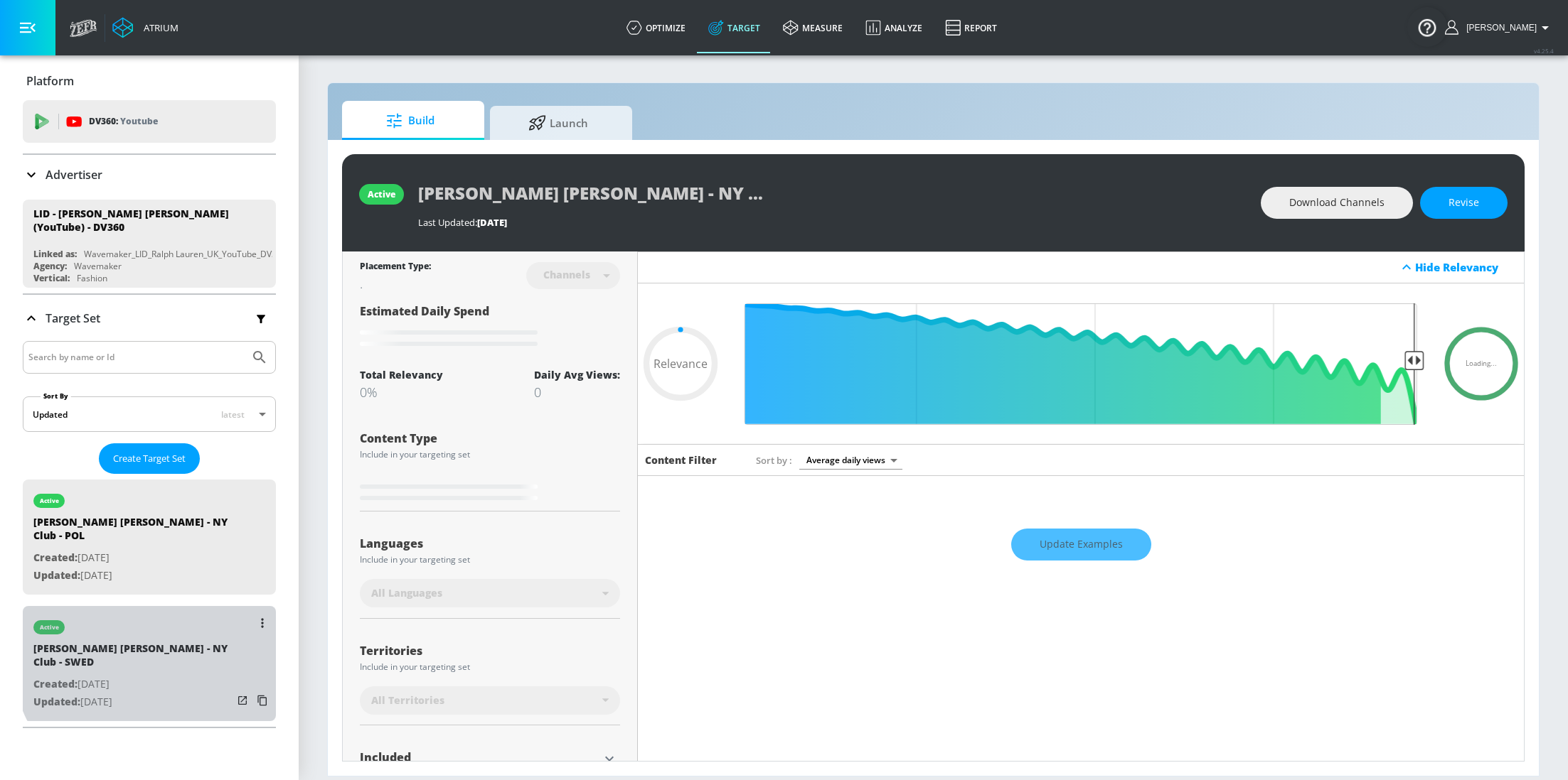
click at [173, 642] on div "Ralph Lauren - NY Club - SWED" at bounding box center [133, 659] width 199 height 34
type input "Ralph Lauren - NY Club - SWED"
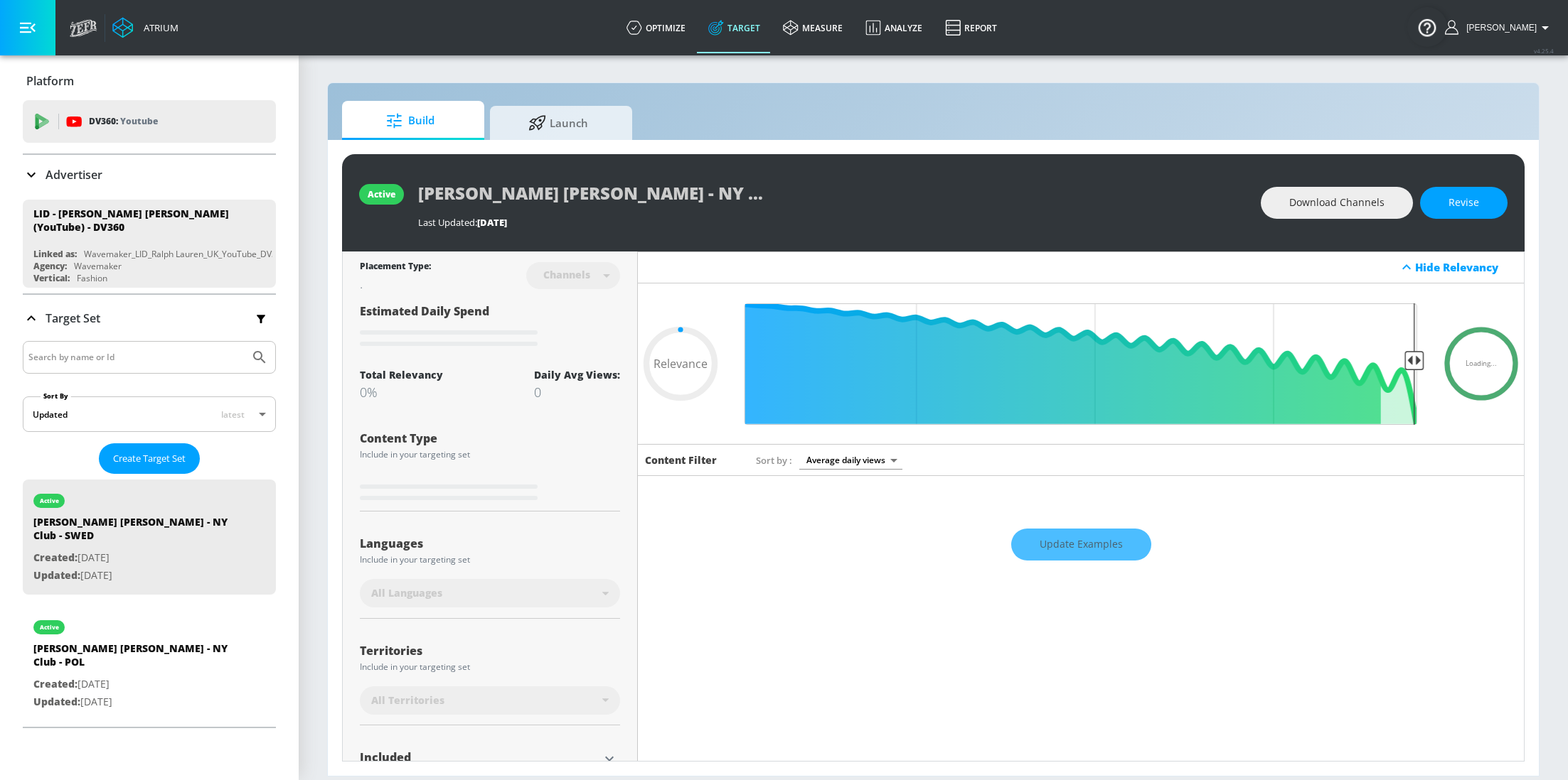
type input "0.61"
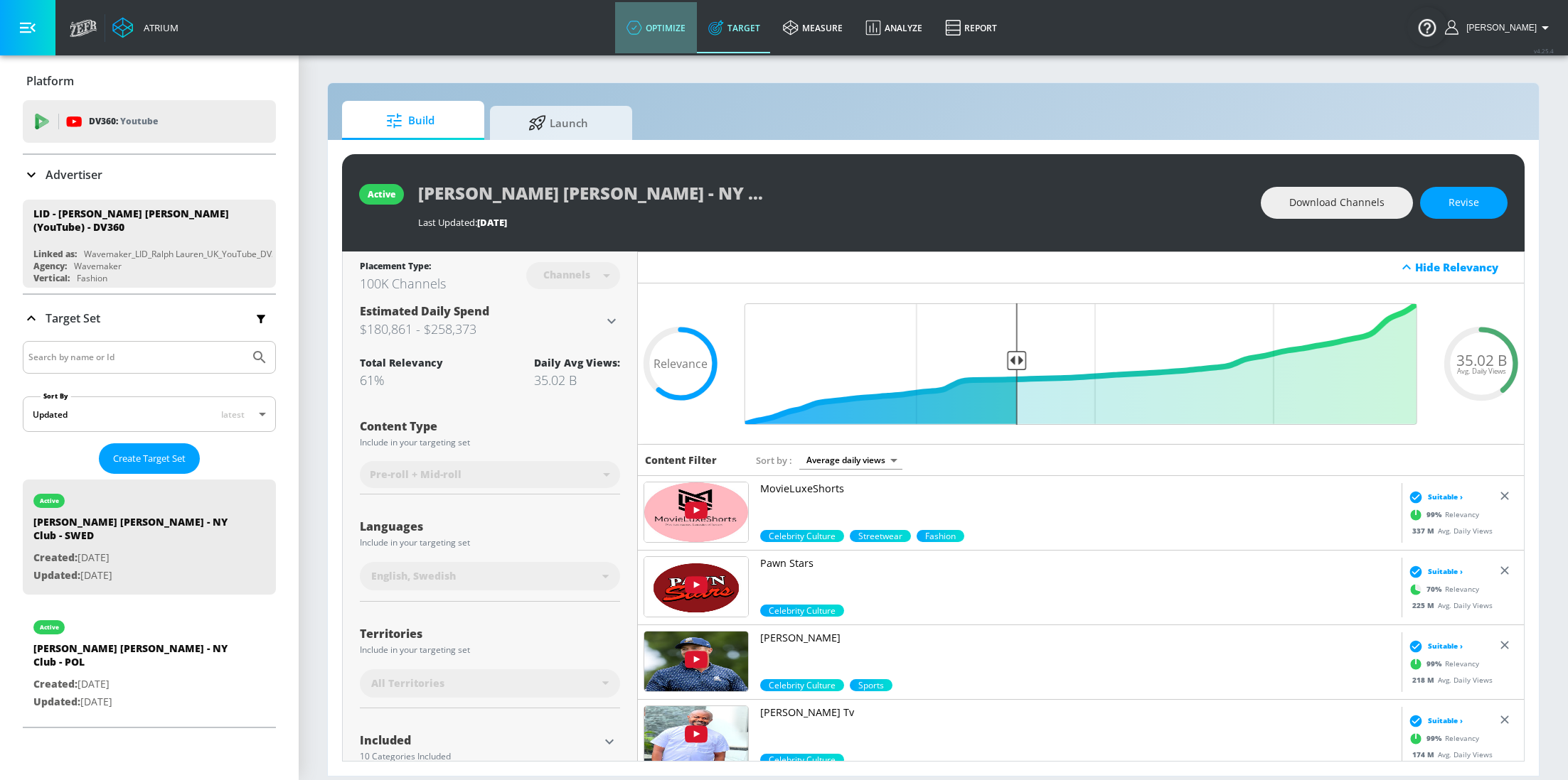
click at [677, 34] on link "optimize" at bounding box center [655, 28] width 82 height 52
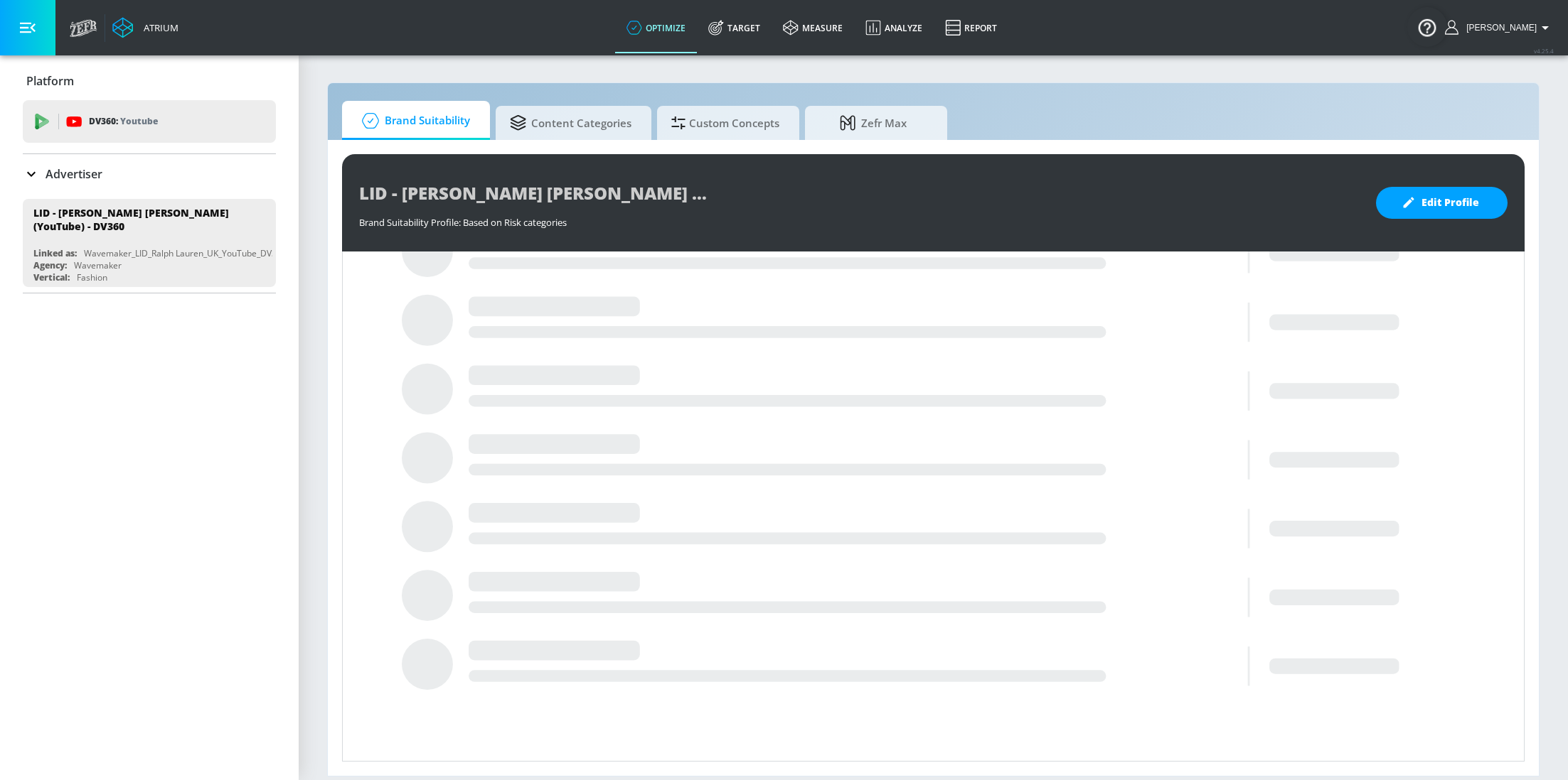
scroll to position [380, 0]
